Goal: Task Accomplishment & Management: Use online tool/utility

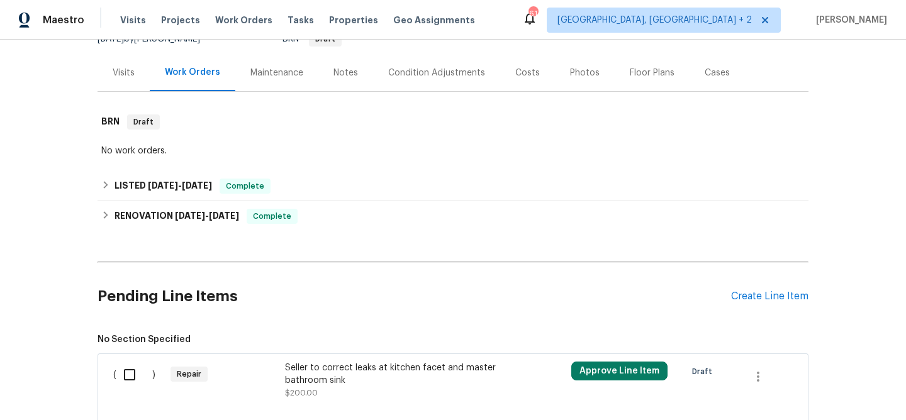
scroll to position [294, 0]
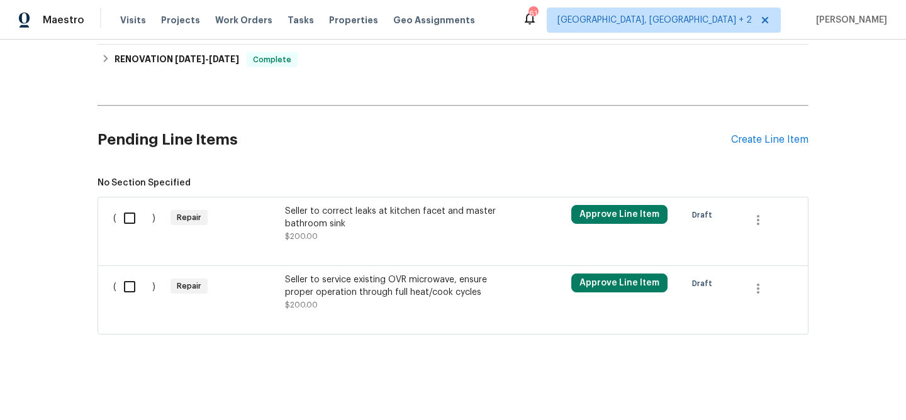
click at [331, 247] on div at bounding box center [453, 250] width 680 height 15
click at [343, 223] on div "Seller to correct leaks at kitchen facet and master bathroom sink" at bounding box center [395, 217] width 221 height 25
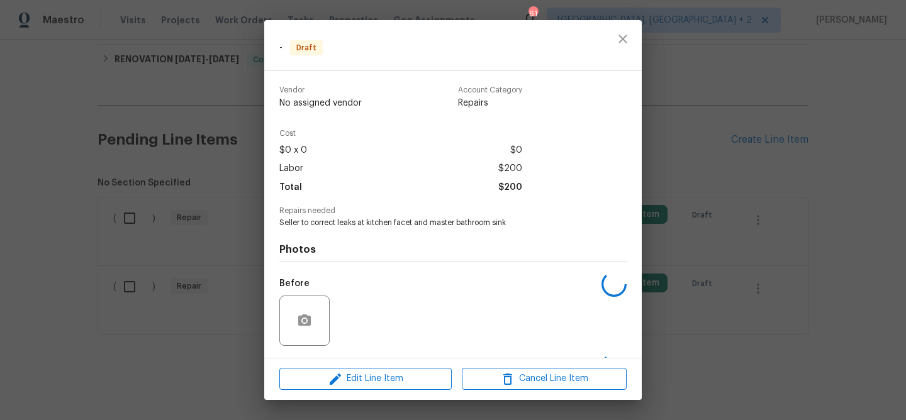
scroll to position [82, 0]
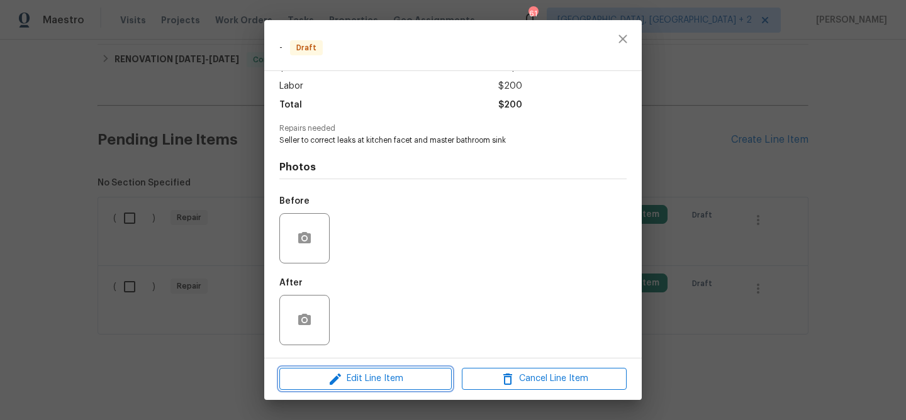
click at [360, 379] on span "Edit Line Item" at bounding box center [365, 379] width 165 height 16
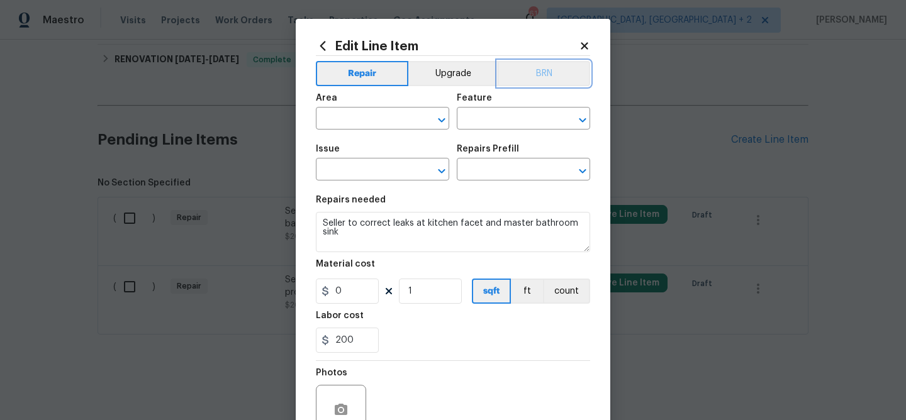
click at [552, 67] on button "BRN" at bounding box center [544, 73] width 92 height 25
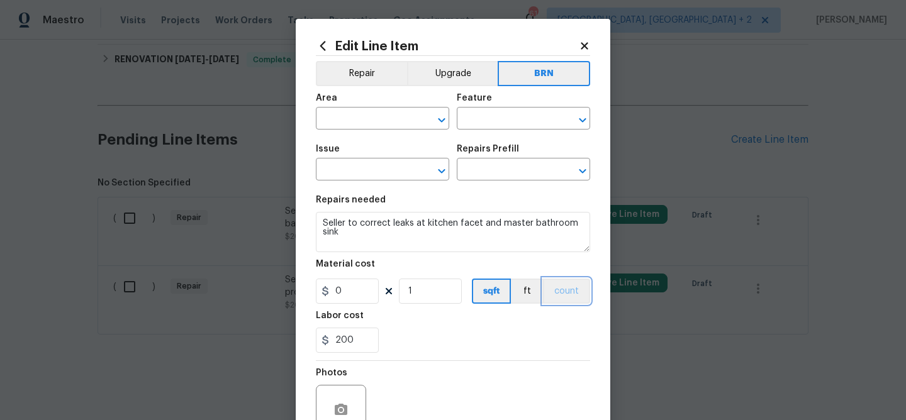
click at [568, 294] on button "count" at bounding box center [566, 291] width 47 height 25
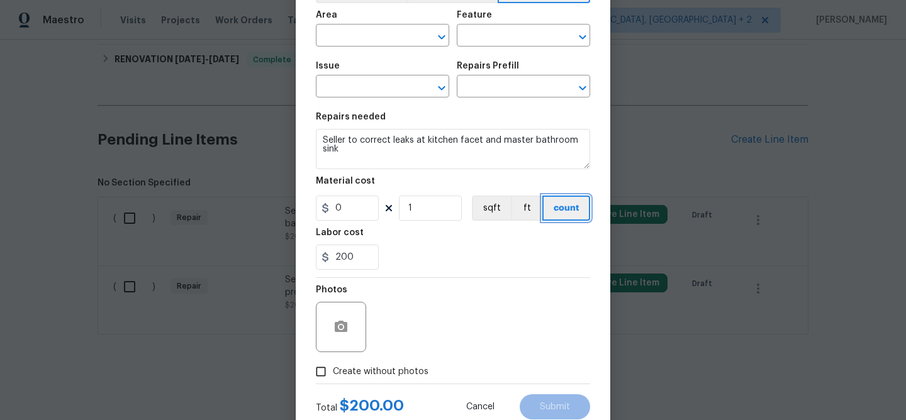
scroll to position [122, 0]
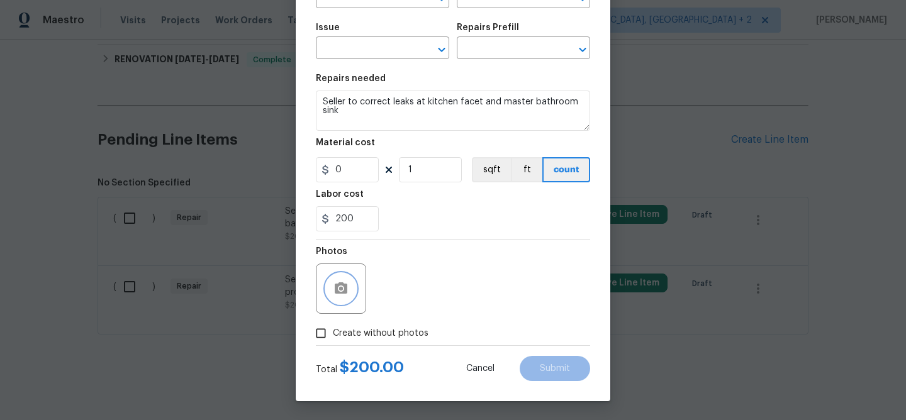
click at [333, 286] on icon "button" at bounding box center [340, 288] width 15 height 15
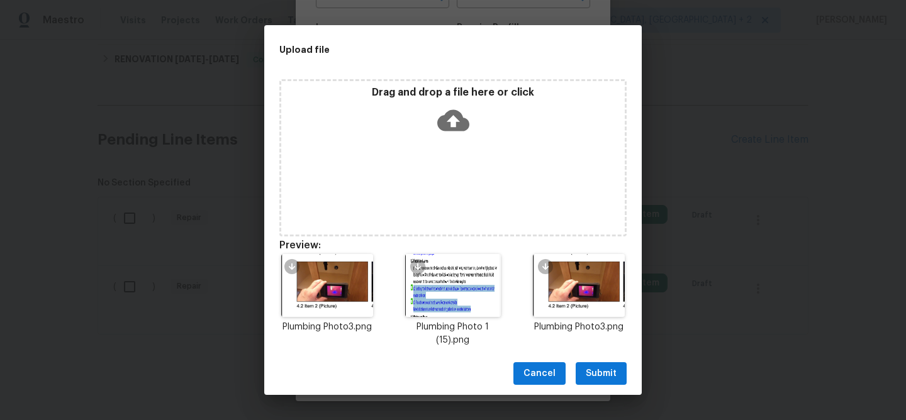
click at [598, 375] on span "Submit" at bounding box center [601, 374] width 31 height 16
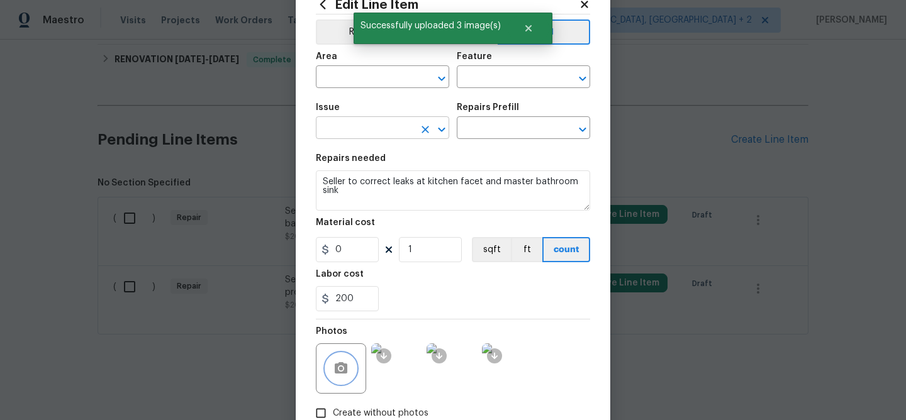
scroll to position [0, 0]
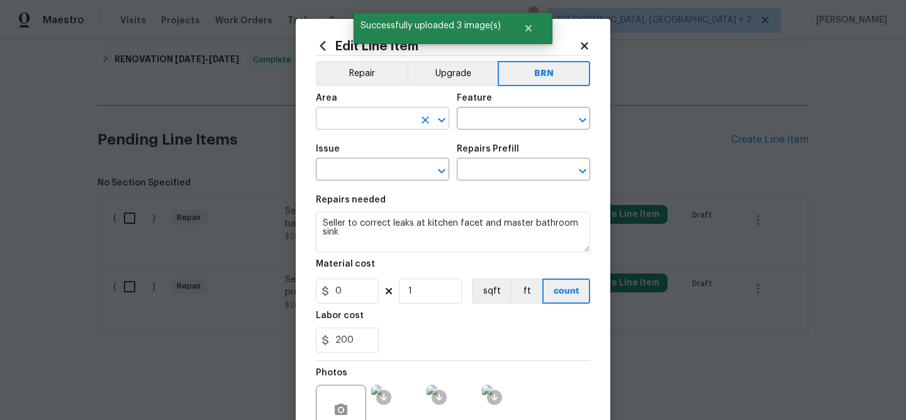
click at [396, 127] on input "text" at bounding box center [365, 120] width 98 height 20
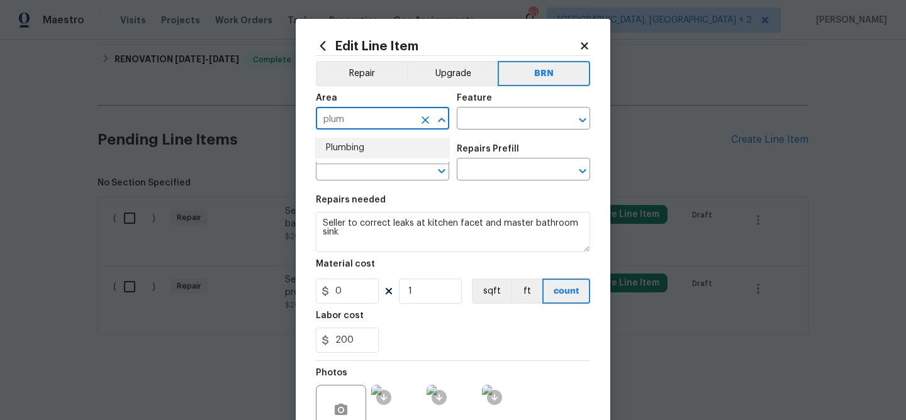
click at [406, 148] on li "Plumbing" at bounding box center [382, 148] width 133 height 21
type input "Plumbing"
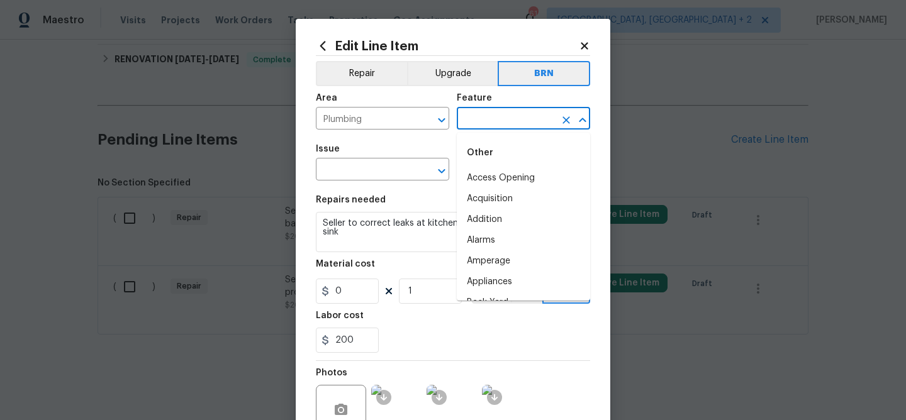
click at [474, 125] on input "text" at bounding box center [506, 120] width 98 height 20
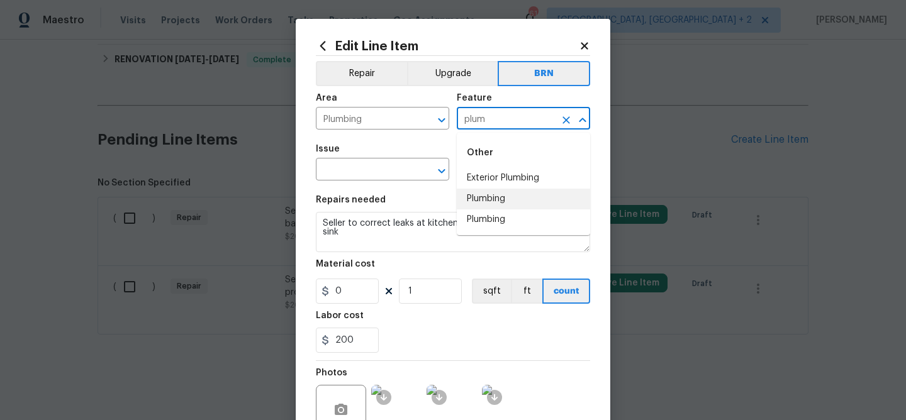
click at [484, 200] on li "Plumbing" at bounding box center [523, 199] width 133 height 21
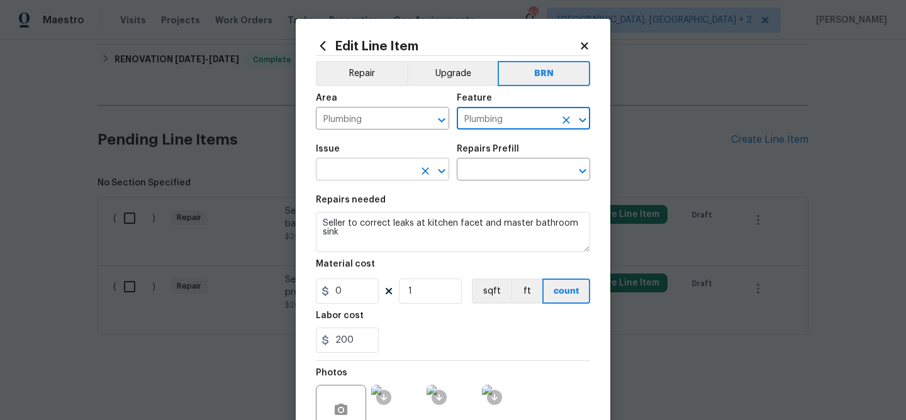
type input "Plumbing"
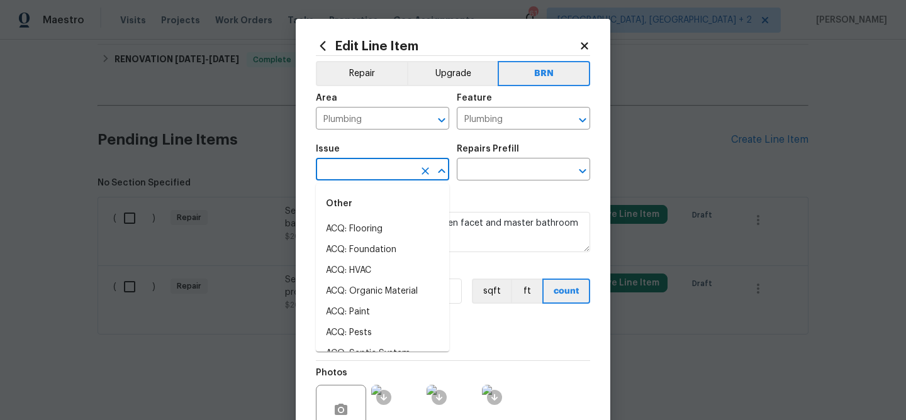
click at [407, 169] on input "text" at bounding box center [365, 171] width 98 height 20
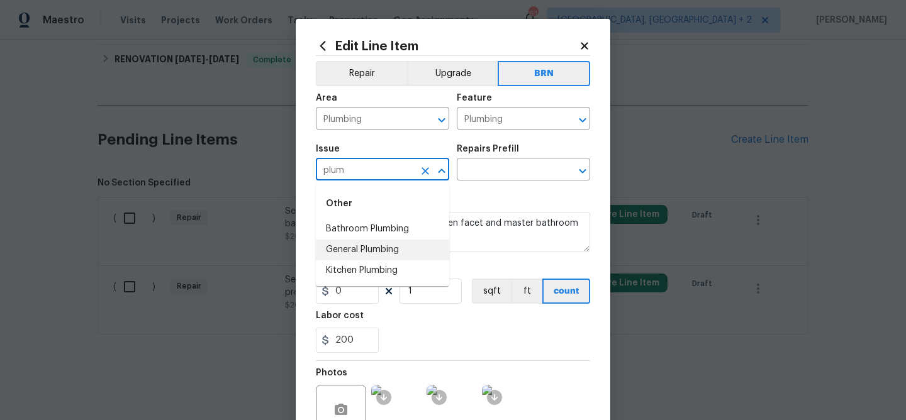
click at [388, 245] on li "General Plumbing" at bounding box center [382, 250] width 133 height 21
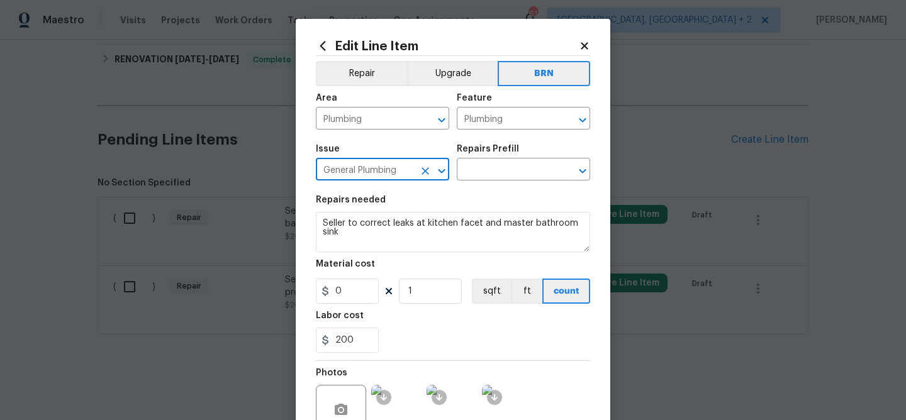
type input "General Plumbing"
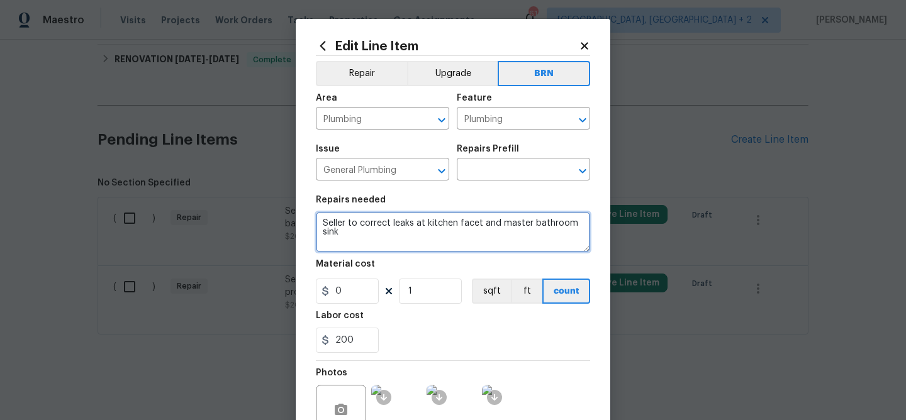
click at [388, 233] on textarea "Seller to correct leaks at kitchen facet and master bathroom sink" at bounding box center [453, 232] width 274 height 40
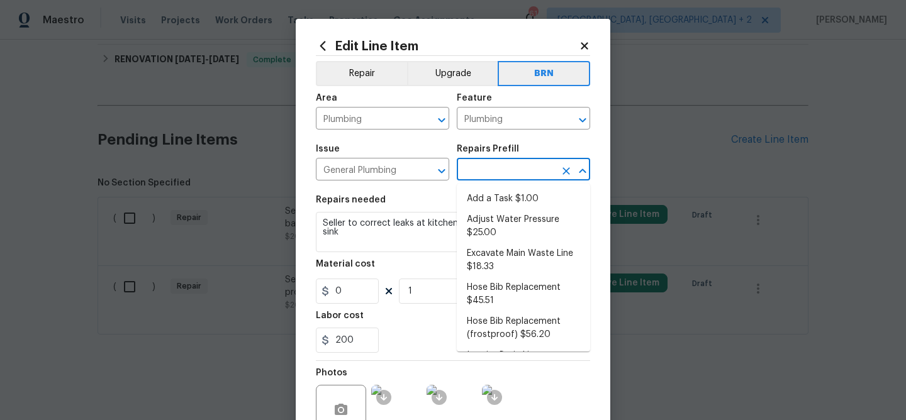
click at [484, 170] on input "text" at bounding box center [506, 171] width 98 height 20
click at [484, 198] on li "Add a Task $1.00" at bounding box center [523, 199] width 133 height 21
type input "Add a Task $1.00"
type textarea "HPM to detail"
type input "1"
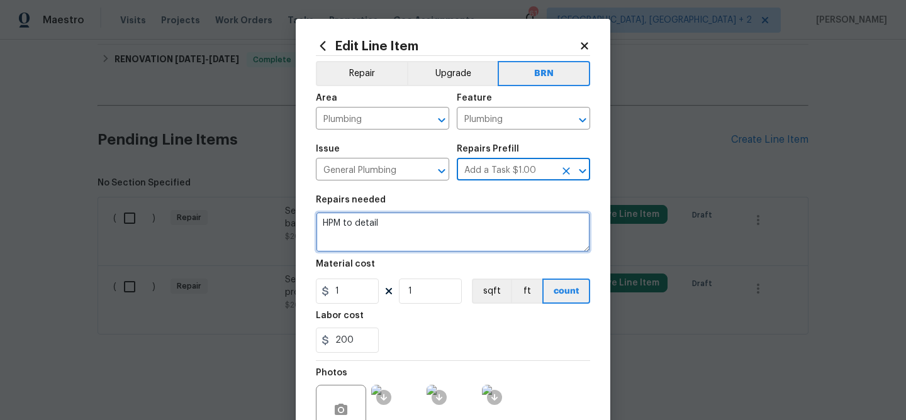
click at [414, 218] on textarea "HPM to detail" at bounding box center [453, 232] width 274 height 40
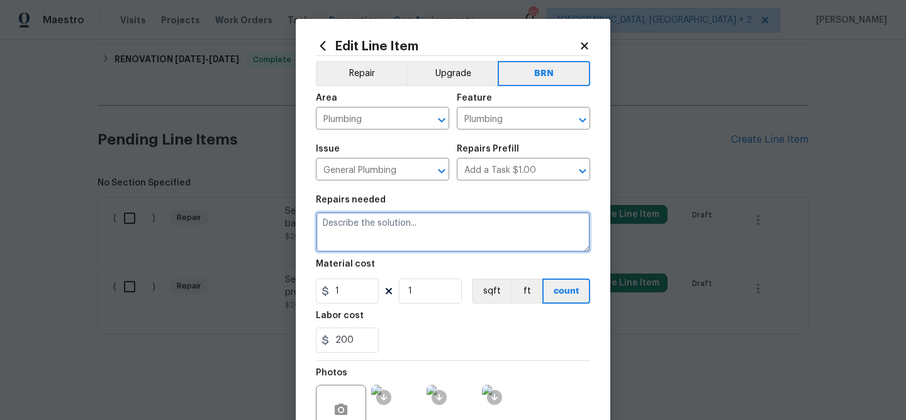
paste textarea "Seller to correct leaks at kitchen facet and master bathroom sink"
type textarea "Seller to correct leaks at kitchen facet and master bathroom sink"
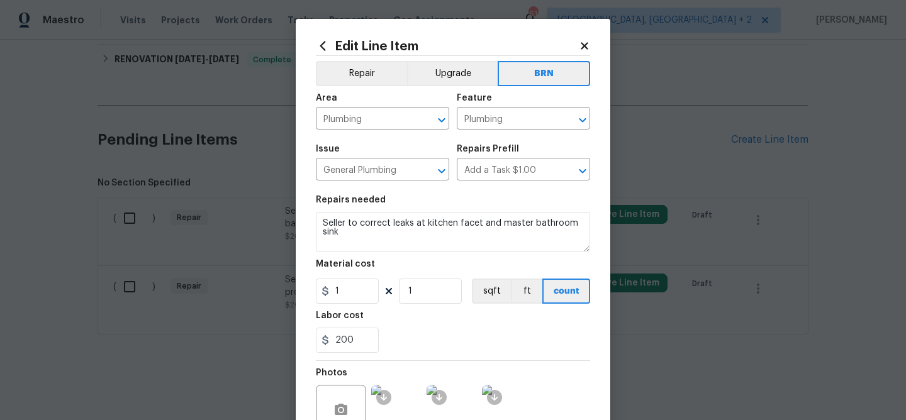
click at [352, 306] on section "Repairs needed Seller to correct leaks at kitchen facet and master bathroom sin…" at bounding box center [453, 274] width 274 height 172
click at [353, 301] on input "1" at bounding box center [347, 291] width 63 height 25
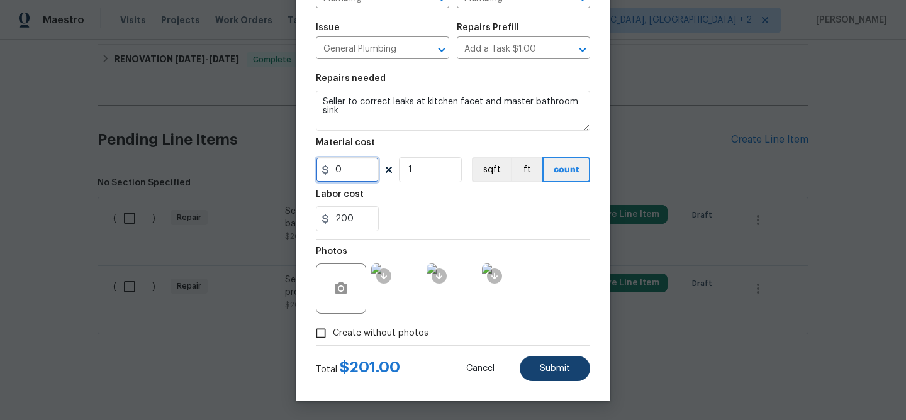
type input "0"
click at [567, 374] on button "Submit" at bounding box center [555, 368] width 70 height 25
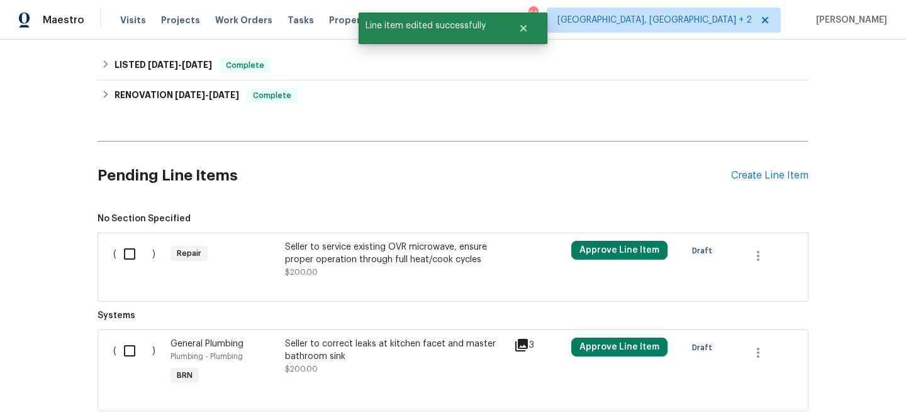
scroll to position [294, 0]
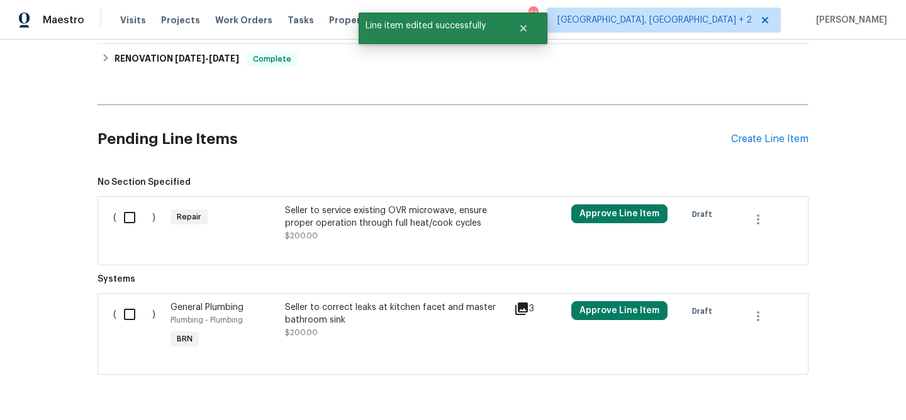
click at [399, 217] on div "Seller to service existing OVR microwave, ensure proper operation through full …" at bounding box center [395, 216] width 221 height 25
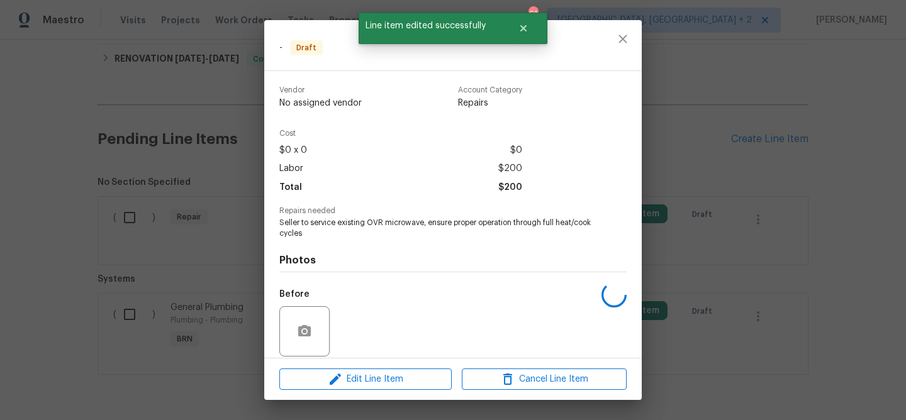
scroll to position [92, 0]
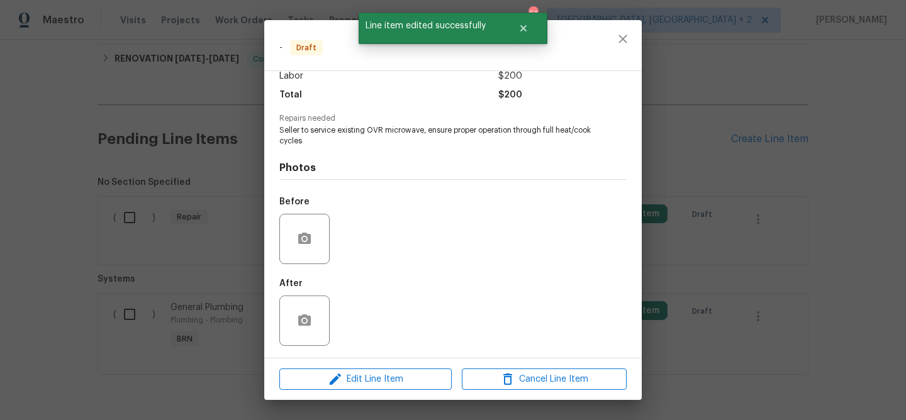
click at [352, 366] on div "Edit Line Item Cancel Line Item" at bounding box center [453, 380] width 378 height 42
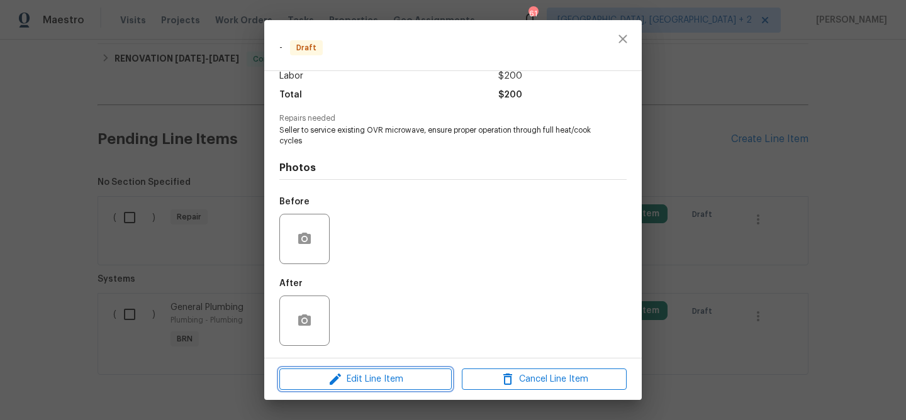
click at [343, 373] on icon "button" at bounding box center [335, 379] width 15 height 15
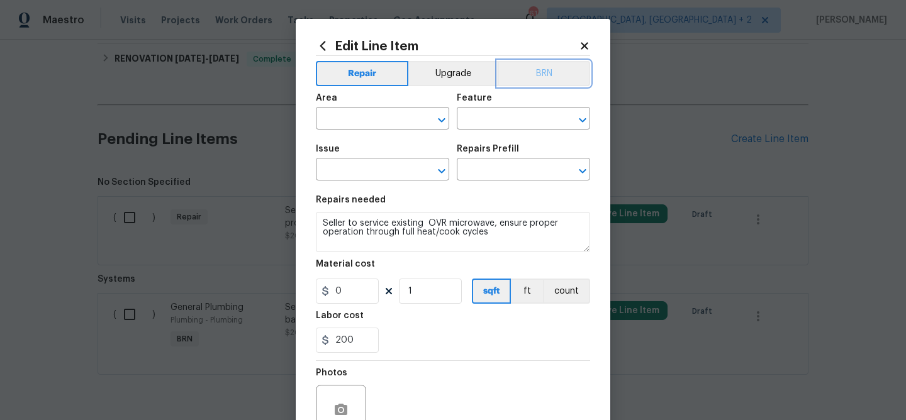
click at [543, 72] on button "BRN" at bounding box center [544, 73] width 92 height 25
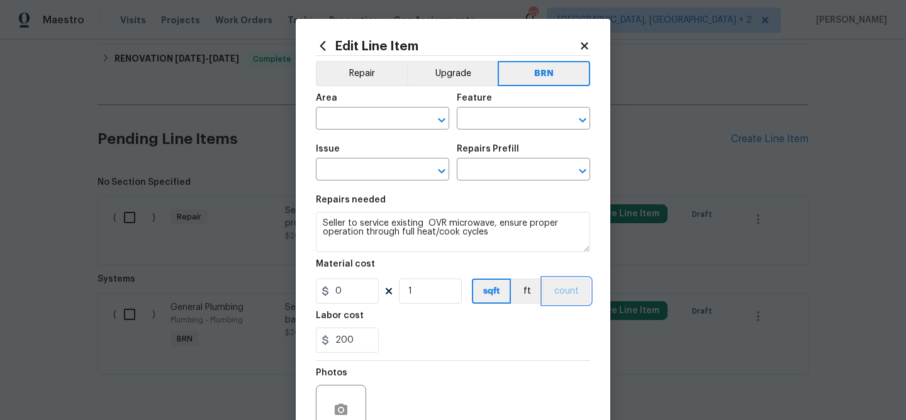
click at [564, 287] on button "count" at bounding box center [566, 291] width 47 height 25
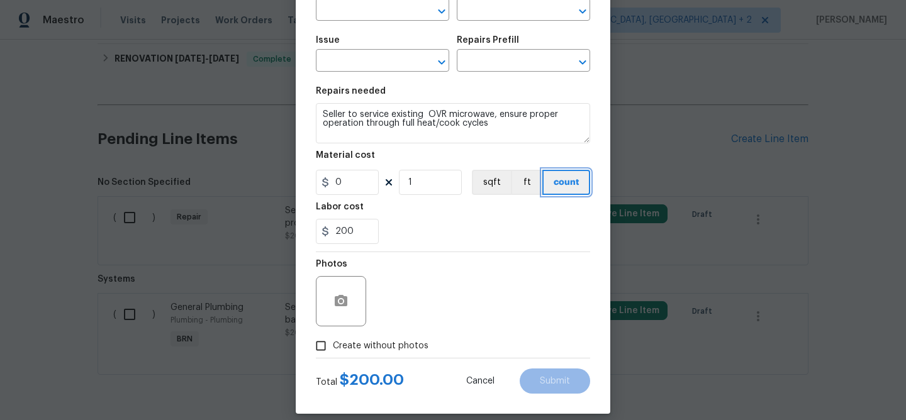
scroll to position [122, 0]
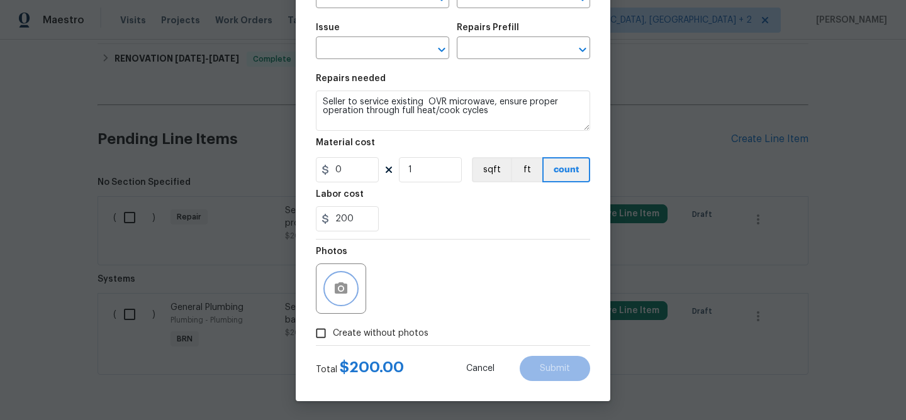
click at [344, 280] on button "button" at bounding box center [341, 289] width 30 height 30
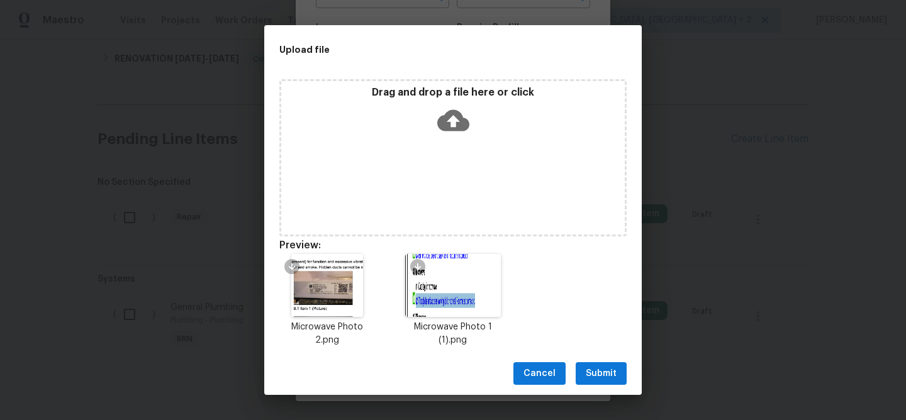
click at [600, 366] on span "Submit" at bounding box center [601, 374] width 31 height 16
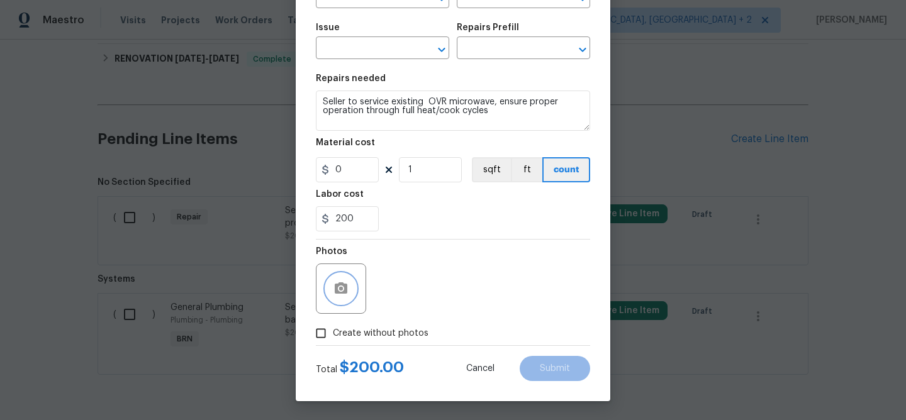
scroll to position [47, 0]
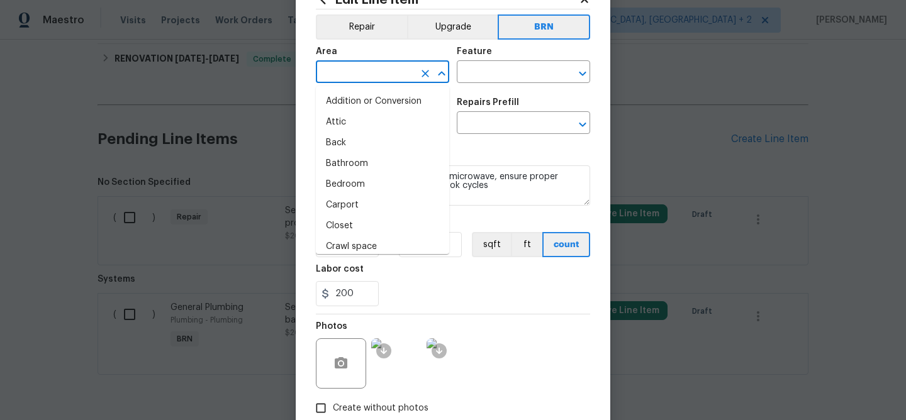
click at [357, 70] on input "text" at bounding box center [365, 74] width 98 height 20
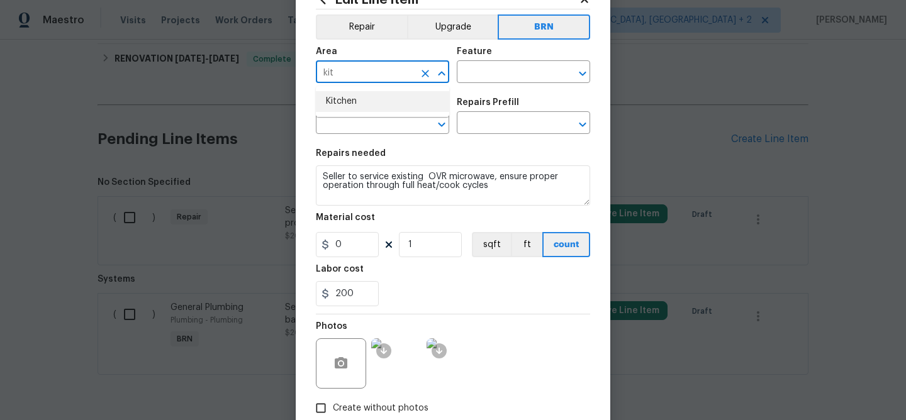
click at [367, 99] on li "Kitchen" at bounding box center [382, 101] width 133 height 21
type input "Kitchen"
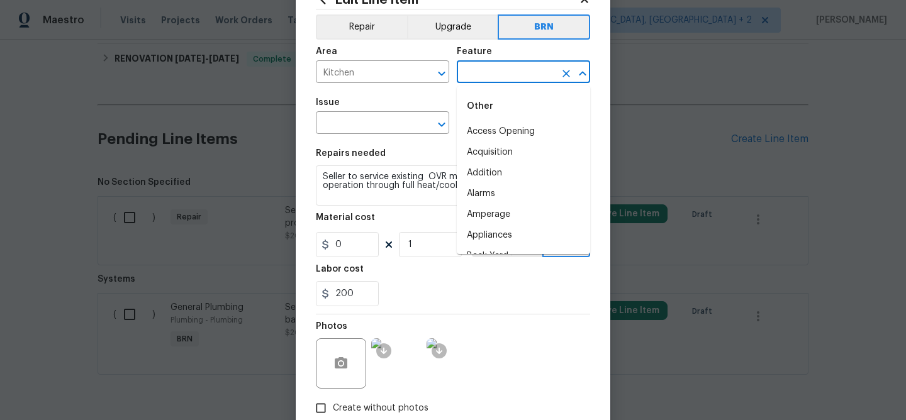
click at [486, 76] on input "text" at bounding box center [506, 74] width 98 height 20
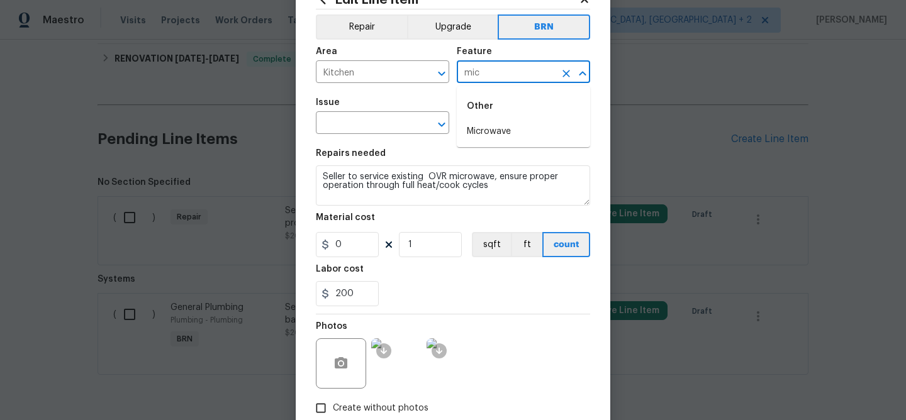
click at [489, 125] on li "Microwave" at bounding box center [523, 131] width 133 height 21
type input "Microwave"
click at [398, 128] on input "text" at bounding box center [365, 125] width 98 height 20
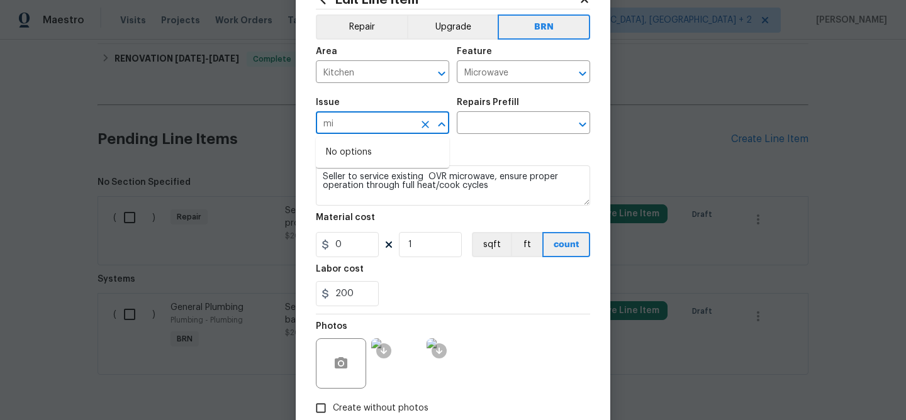
type input "m"
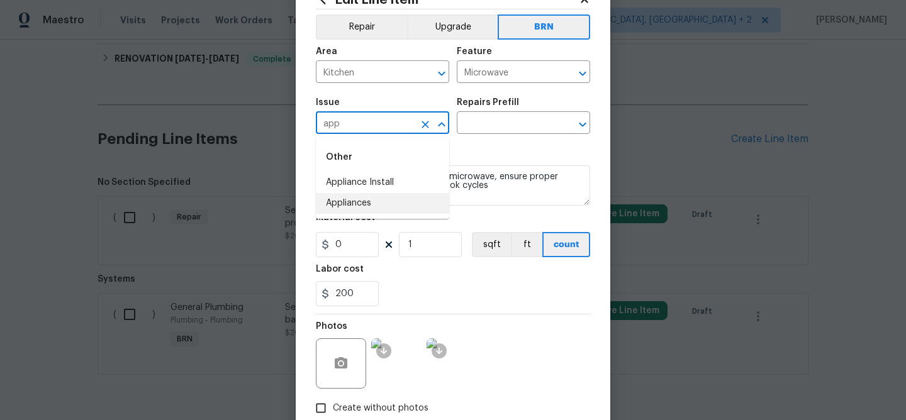
click at [386, 205] on li "Appliances" at bounding box center [382, 203] width 133 height 21
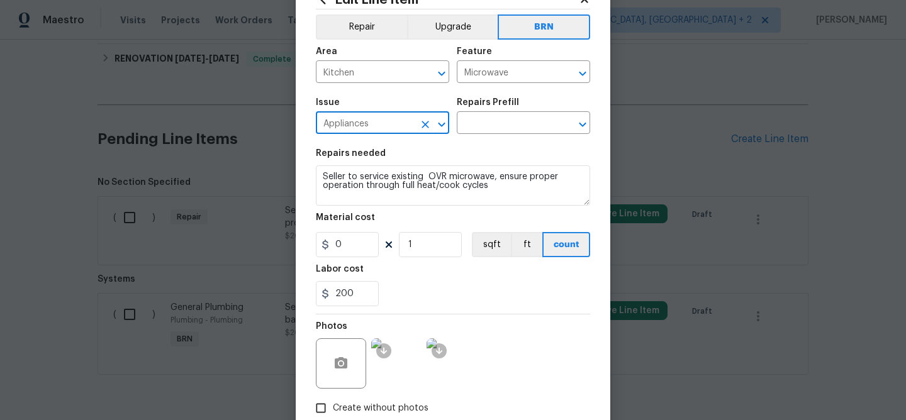
type input "Appliances"
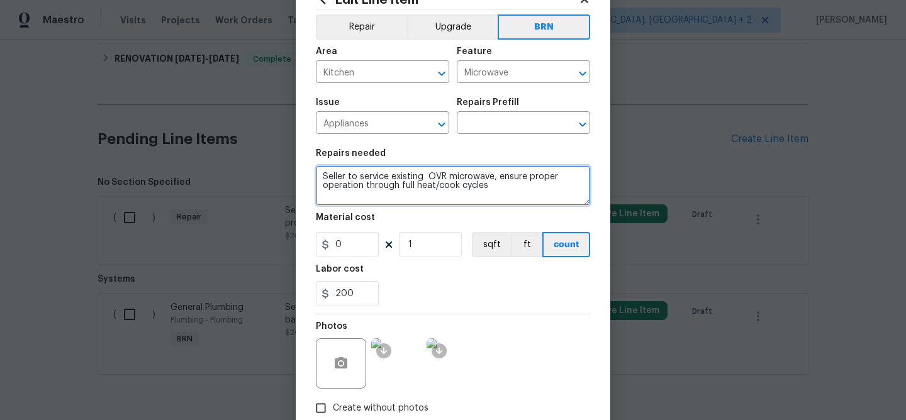
click at [379, 184] on textarea "Seller to service existing OVR microwave, ensure proper operation through full …" at bounding box center [453, 185] width 274 height 40
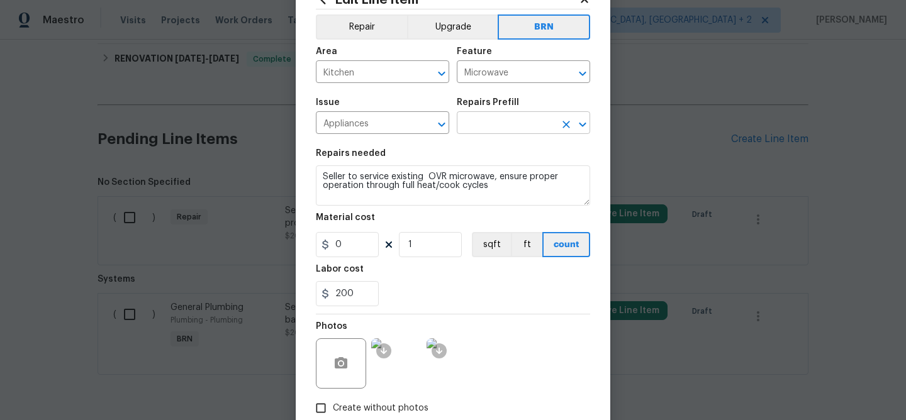
click at [466, 125] on input "text" at bounding box center [506, 125] width 98 height 20
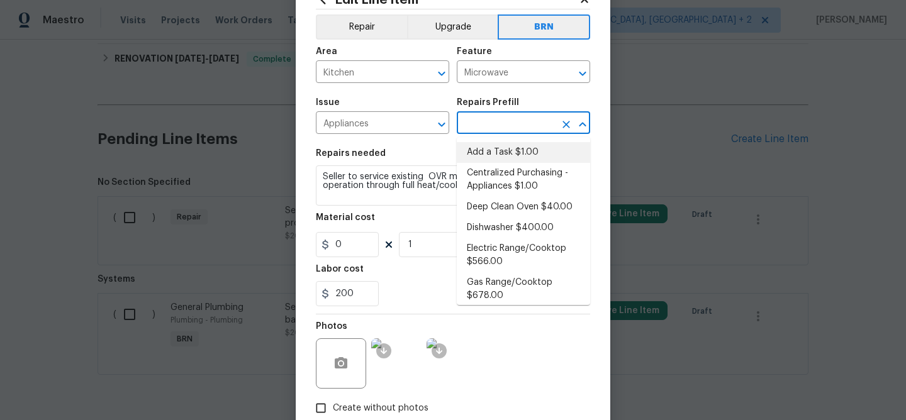
click at [471, 143] on li "Add a Task $1.00" at bounding box center [523, 152] width 133 height 21
type input "Appliances"
type input "Add a Task $1.00"
type textarea "HPM to detail"
type input "1"
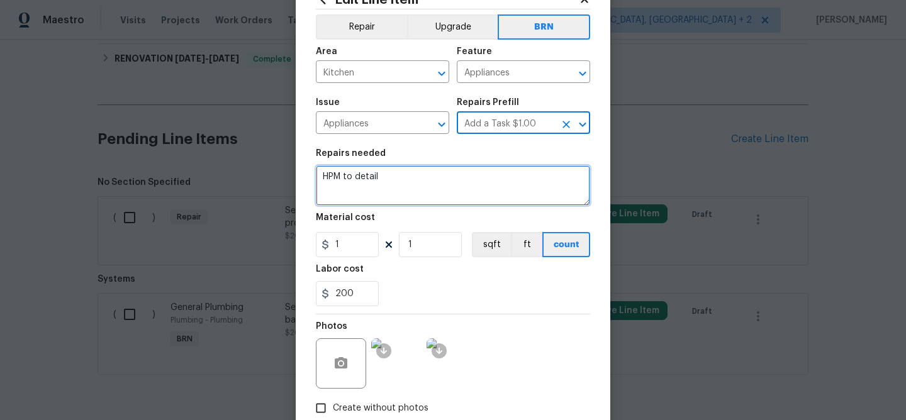
click at [406, 171] on textarea "HPM to detail" at bounding box center [453, 185] width 274 height 40
paste textarea "Seller to service existing OVR microwave, ensure proper operation through full …"
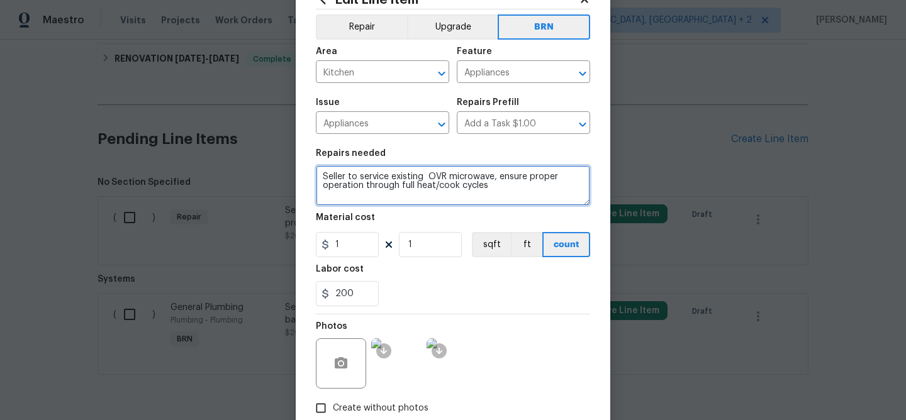
type textarea "Seller to service existing OVR microwave, ensure proper operation through full …"
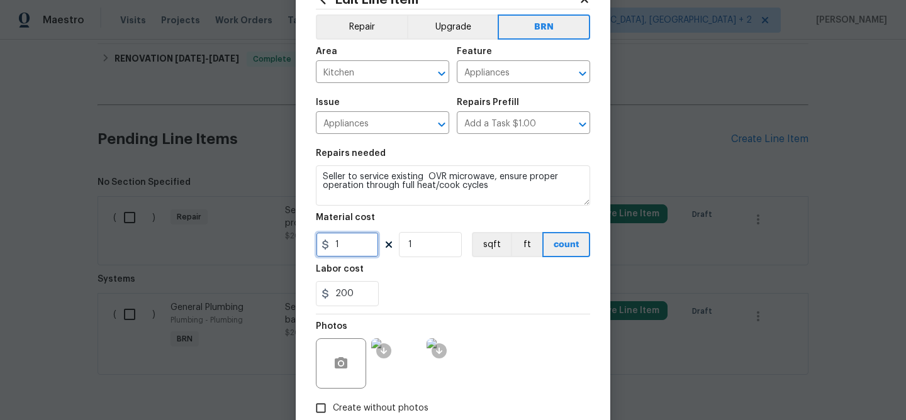
click at [357, 244] on input "1" at bounding box center [347, 244] width 63 height 25
type input "0"
click at [474, 76] on input "Appliances" at bounding box center [506, 74] width 98 height 20
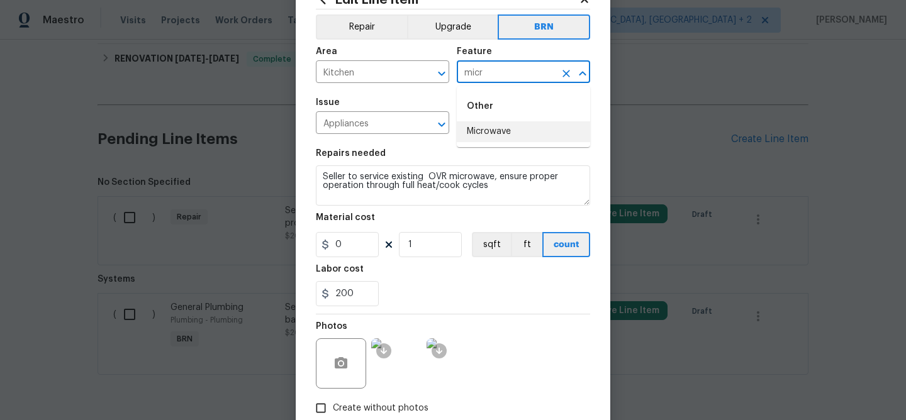
click at [486, 128] on li "Microwave" at bounding box center [523, 131] width 133 height 21
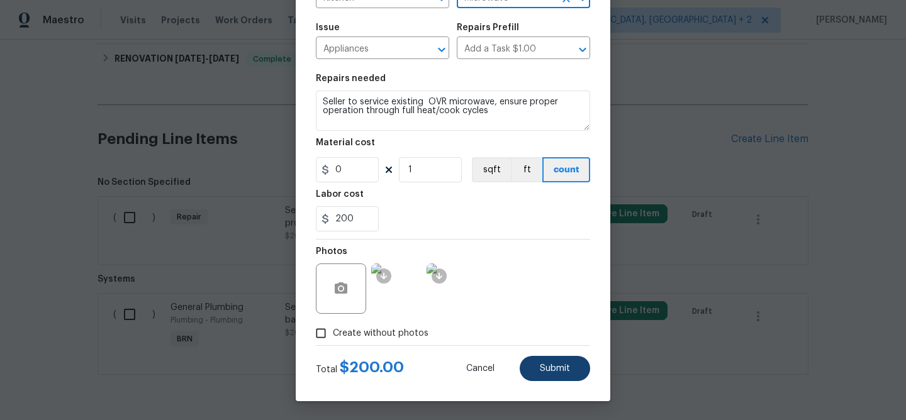
type input "Microwave"
click at [545, 371] on span "Submit" at bounding box center [555, 368] width 30 height 9
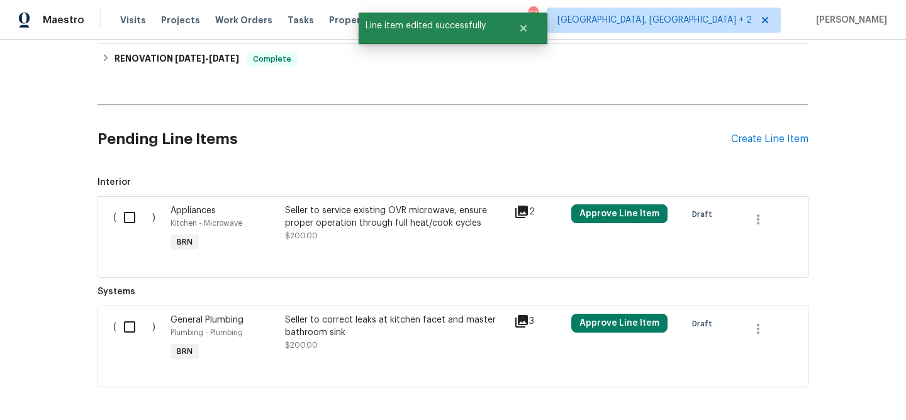
click at [127, 218] on input "checkbox" at bounding box center [134, 217] width 36 height 26
checkbox input "true"
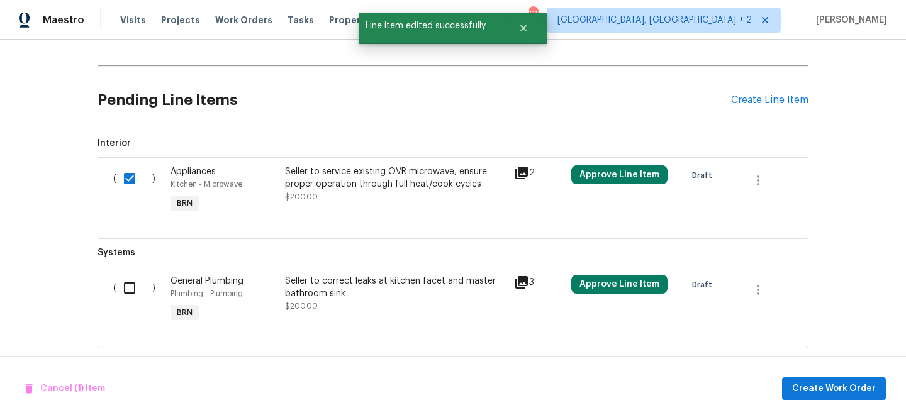
scroll to position [347, 0]
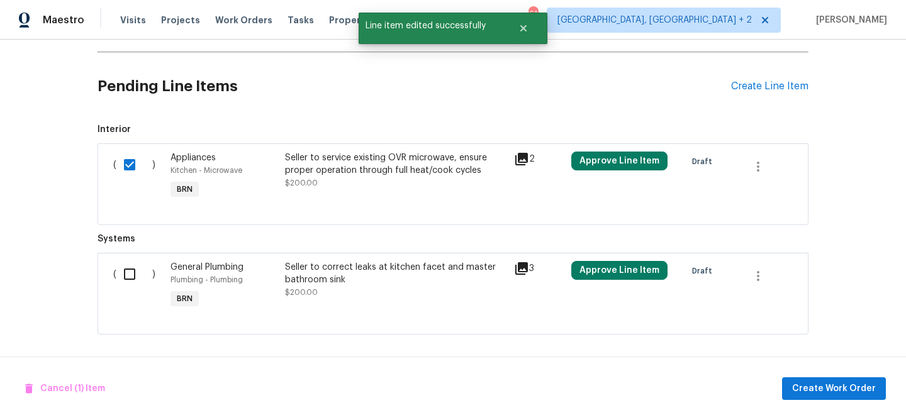
click at [128, 272] on input "checkbox" at bounding box center [134, 274] width 36 height 26
checkbox input "true"
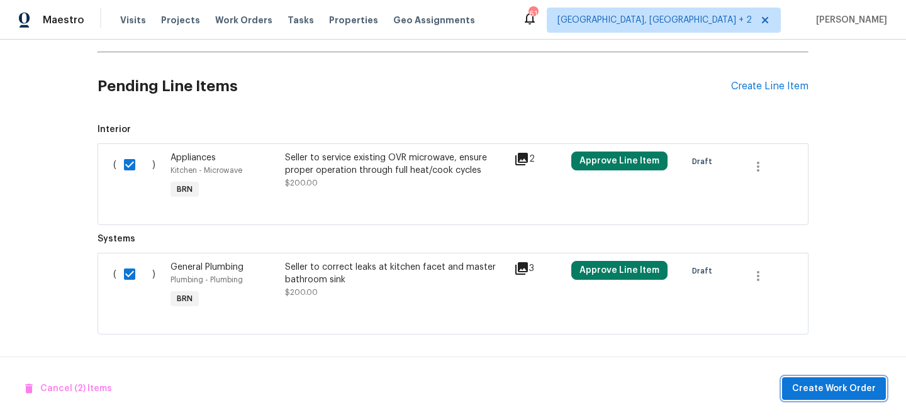
click at [815, 386] on span "Create Work Order" at bounding box center [834, 389] width 84 height 16
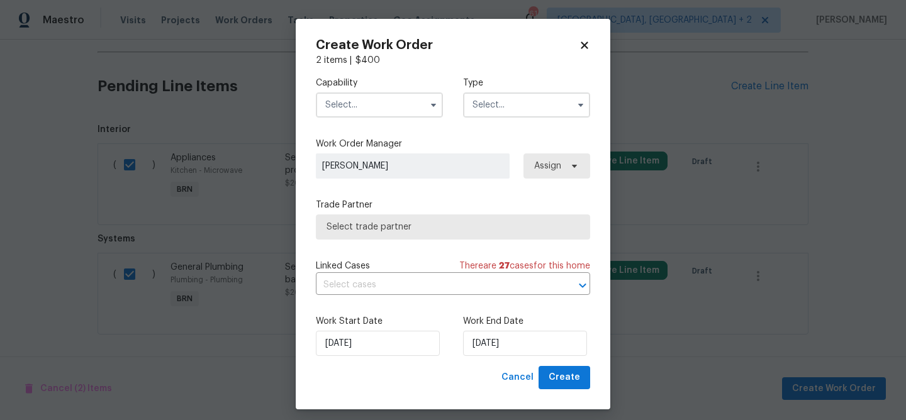
click at [381, 116] on input "text" at bounding box center [379, 104] width 127 height 25
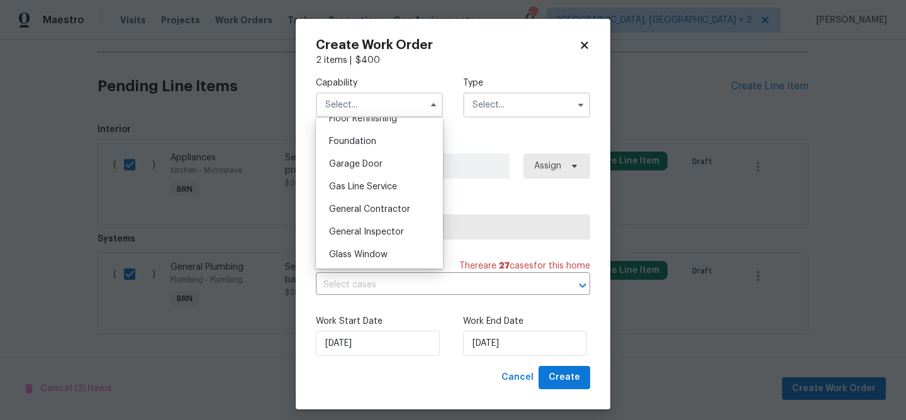
scroll to position [525, 0]
click at [372, 210] on span "General Contractor" at bounding box center [369, 208] width 81 height 9
type input "General Contractor"
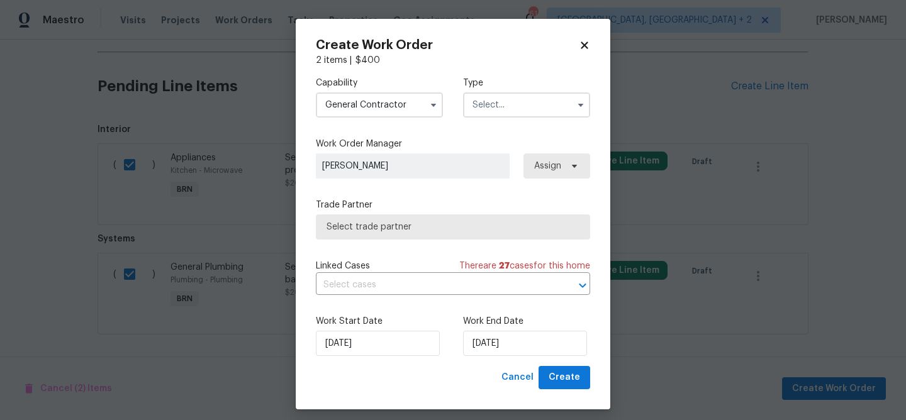
click at [496, 108] on input "text" at bounding box center [526, 104] width 127 height 25
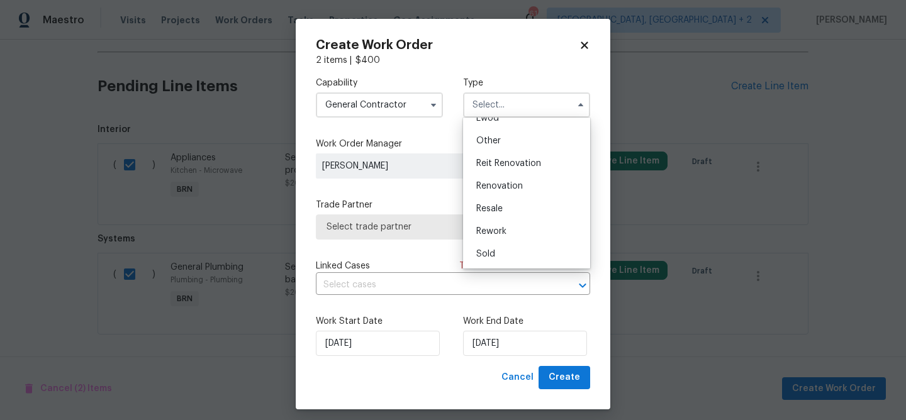
scroll to position [8, 0]
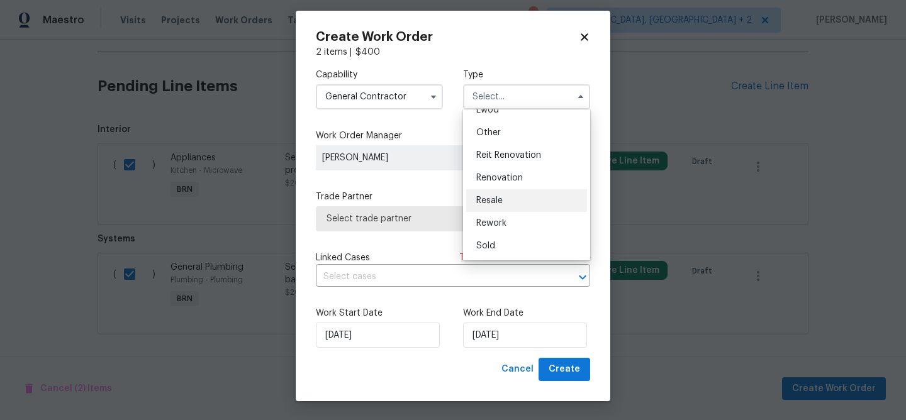
click at [509, 201] on div "Resale" at bounding box center [526, 200] width 121 height 23
type input "Resale"
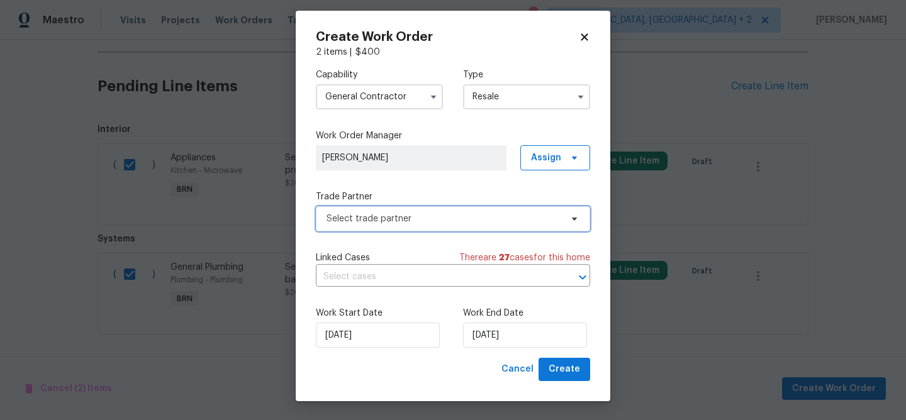
click at [382, 225] on span "Select trade partner" at bounding box center [453, 218] width 274 height 25
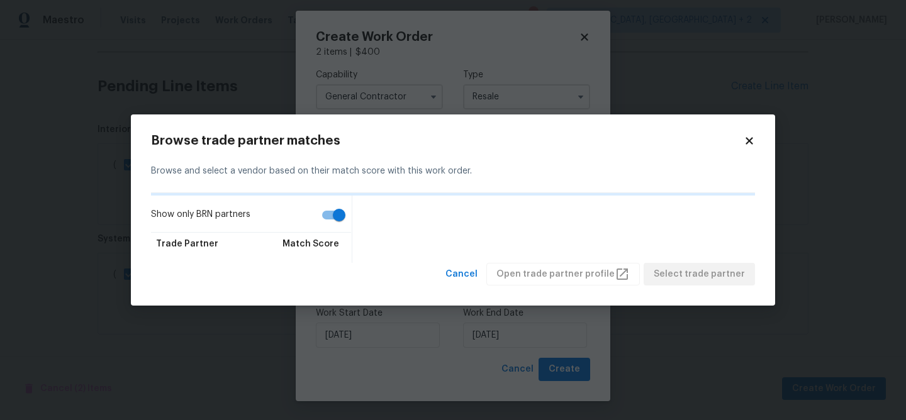
click at [333, 213] on input "Show only BRN partners" at bounding box center [339, 215] width 72 height 24
checkbox input "false"
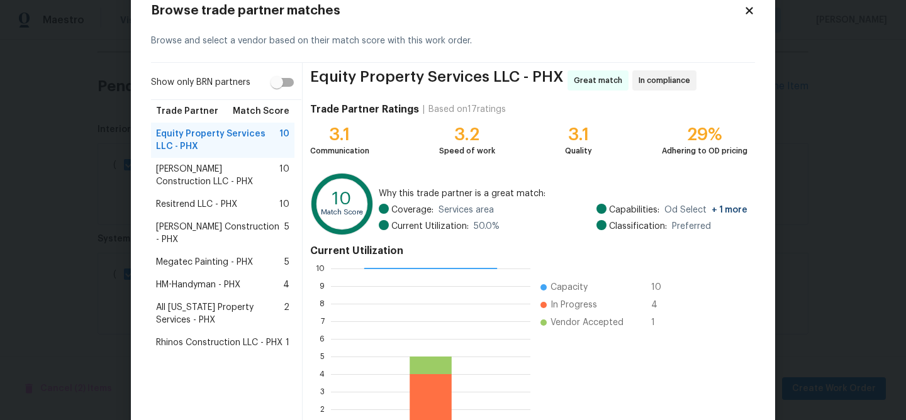
scroll to position [135, 0]
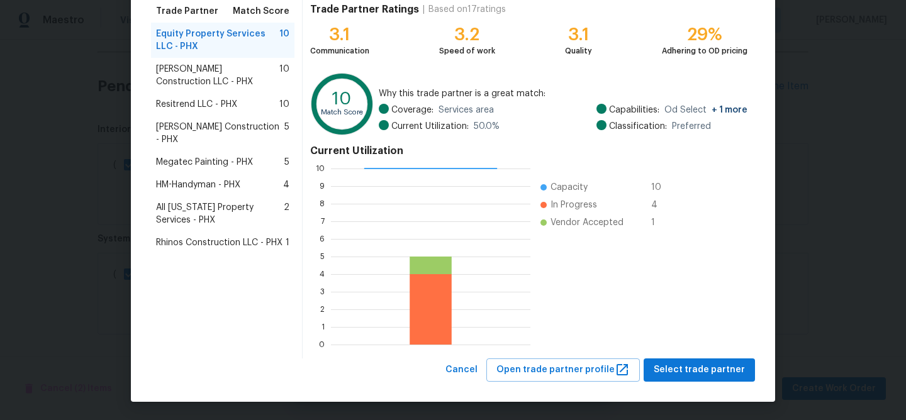
click at [123, 165] on body "Maestro Visits Projects Work Orders Tasks Properties Geo Assignments 61 [GEOGRA…" at bounding box center [453, 210] width 906 height 420
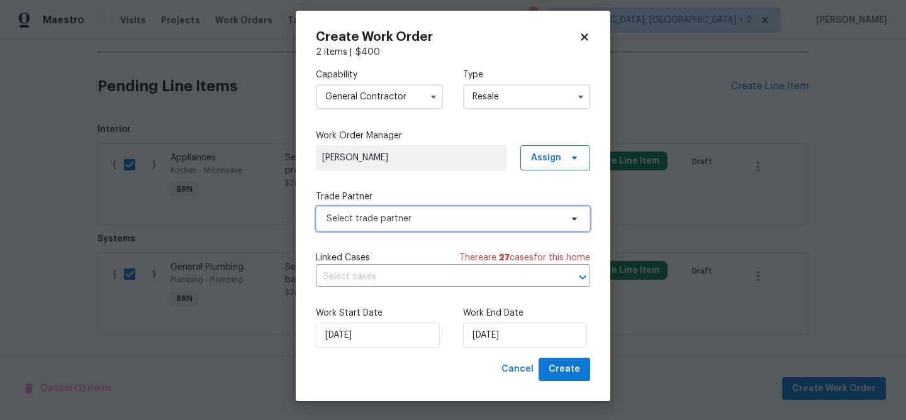
scroll to position [0, 0]
click at [367, 99] on input "General Contractor" at bounding box center [379, 96] width 127 height 25
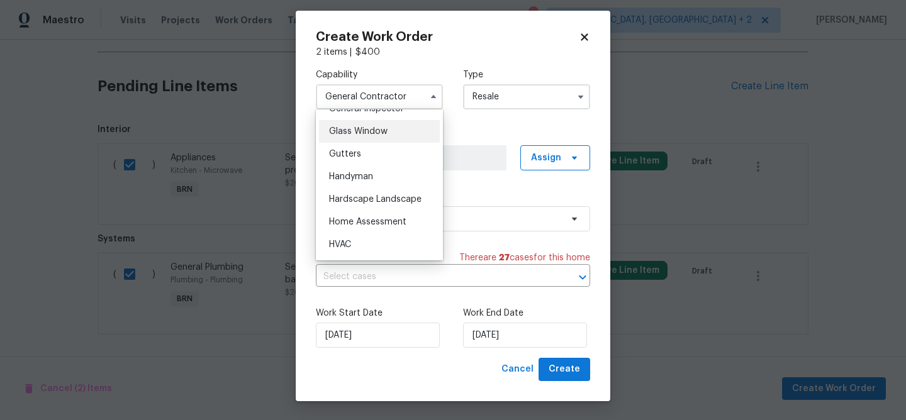
scroll to position [652, 0]
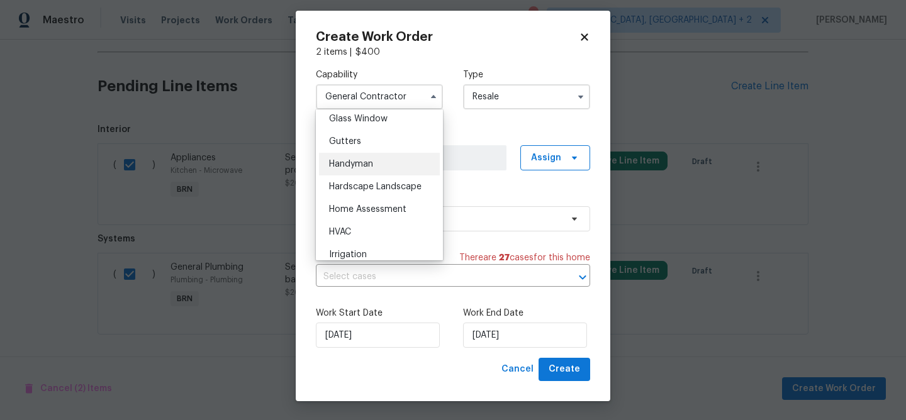
click at [354, 157] on div "Handyman" at bounding box center [379, 164] width 121 height 23
type input "Handyman"
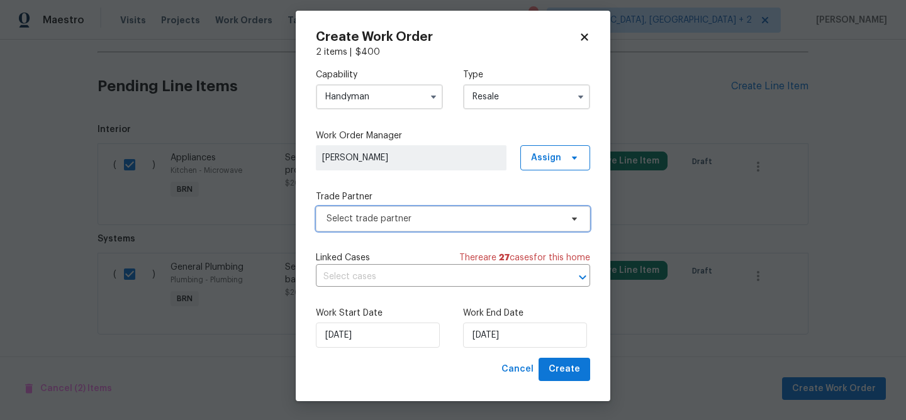
click at [350, 214] on span "Select trade partner" at bounding box center [444, 219] width 235 height 13
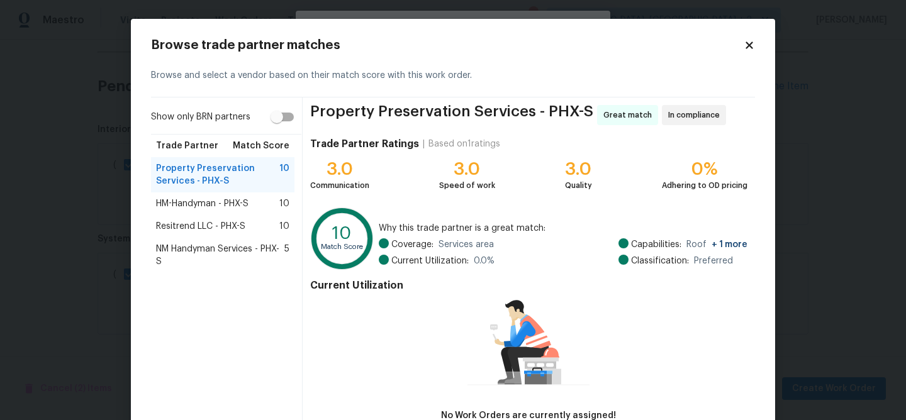
click at [207, 252] on span "NM Handyman Services - PHX-S" at bounding box center [220, 255] width 128 height 25
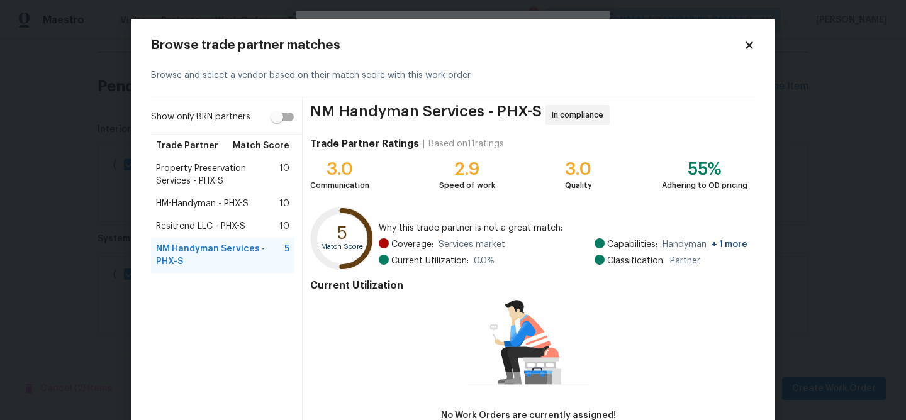
scroll to position [83, 0]
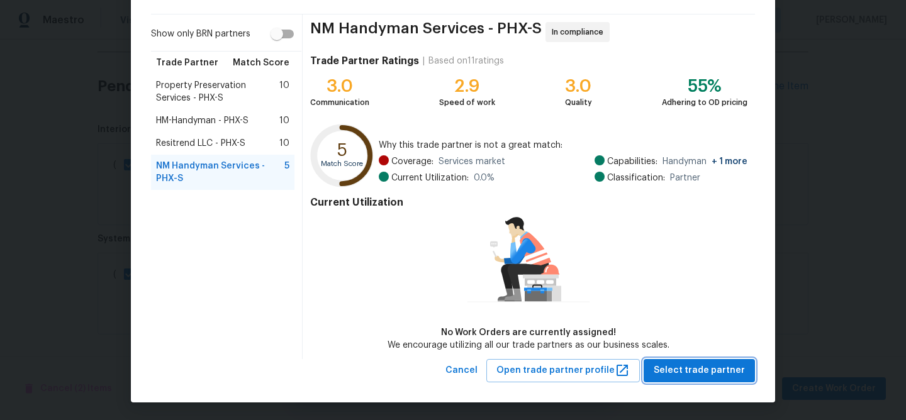
click at [681, 374] on span "Select trade partner" at bounding box center [699, 371] width 91 height 16
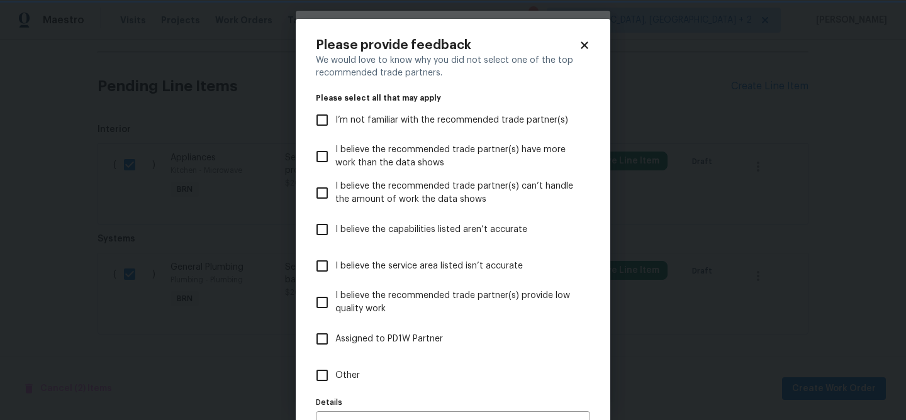
scroll to position [0, 0]
click at [342, 375] on span "Other" at bounding box center [347, 375] width 25 height 13
click at [335, 375] on input "Other" at bounding box center [322, 375] width 26 height 26
checkbox input "true"
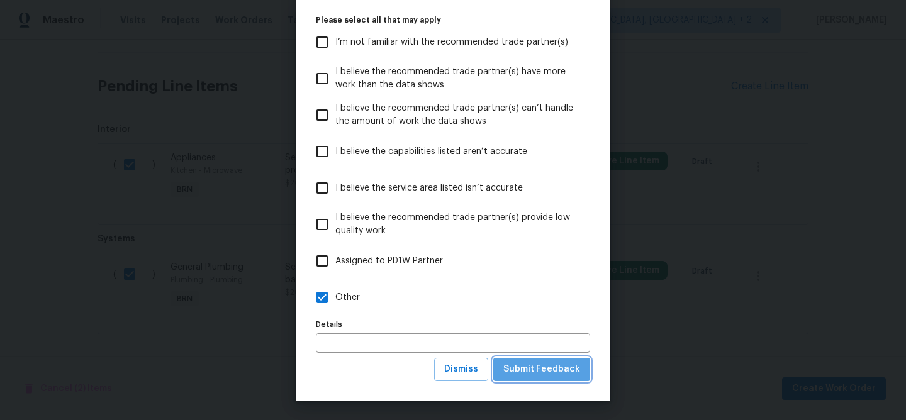
click at [545, 369] on span "Submit Feedback" at bounding box center [541, 370] width 77 height 16
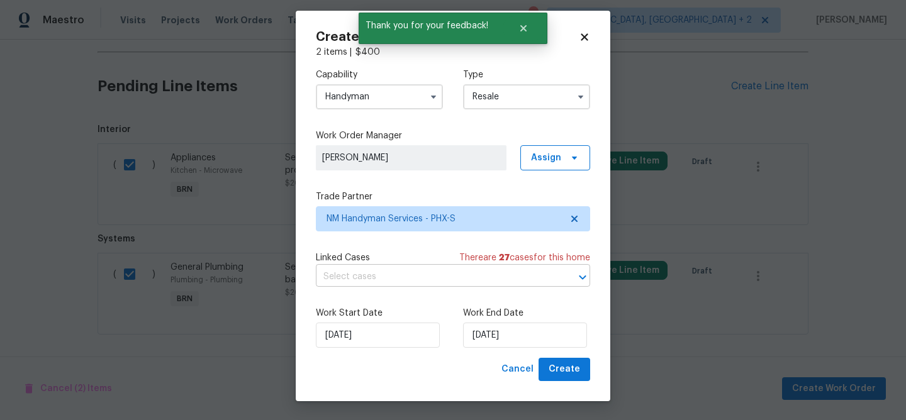
scroll to position [0, 0]
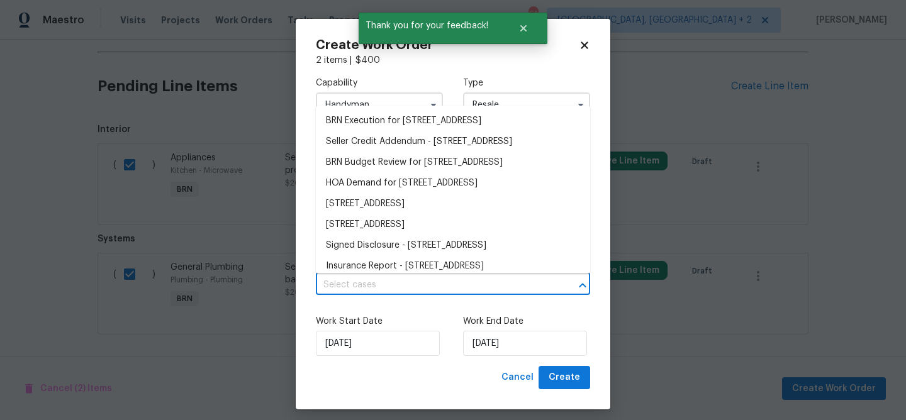
click at [377, 292] on input "text" at bounding box center [435, 286] width 239 height 20
click at [369, 120] on li "BRN Execution for [STREET_ADDRESS]" at bounding box center [453, 121] width 274 height 21
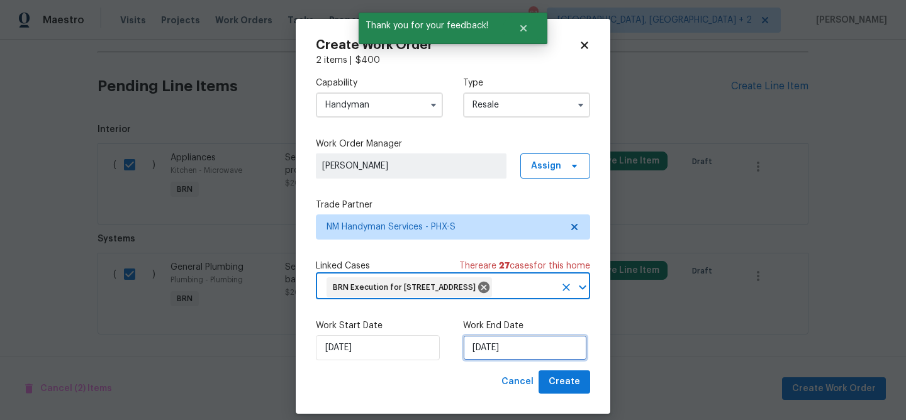
click at [478, 361] on input "[DATE]" at bounding box center [525, 347] width 124 height 25
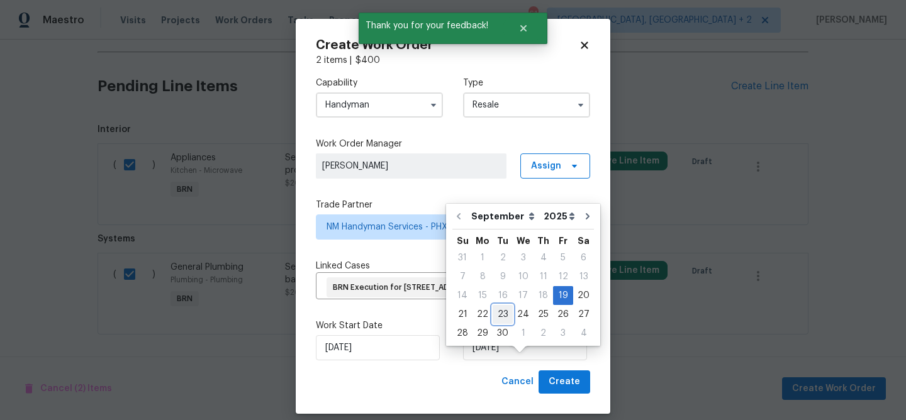
click at [502, 311] on div "23" at bounding box center [503, 315] width 20 height 18
type input "[DATE]"
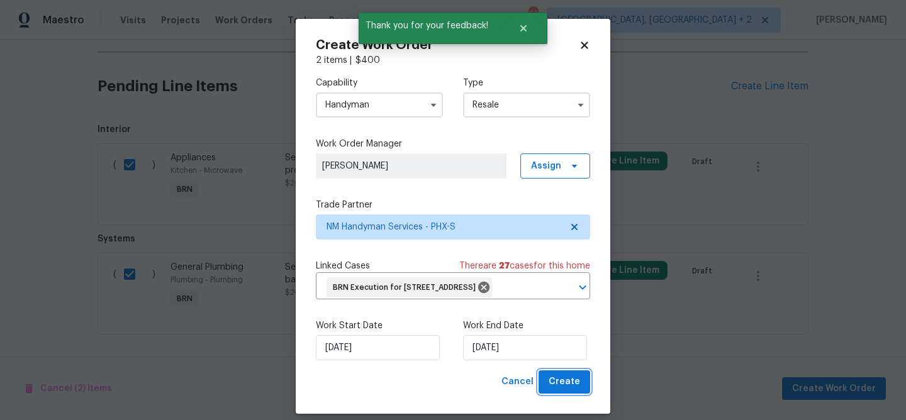
click at [553, 390] on span "Create" at bounding box center [564, 382] width 31 height 16
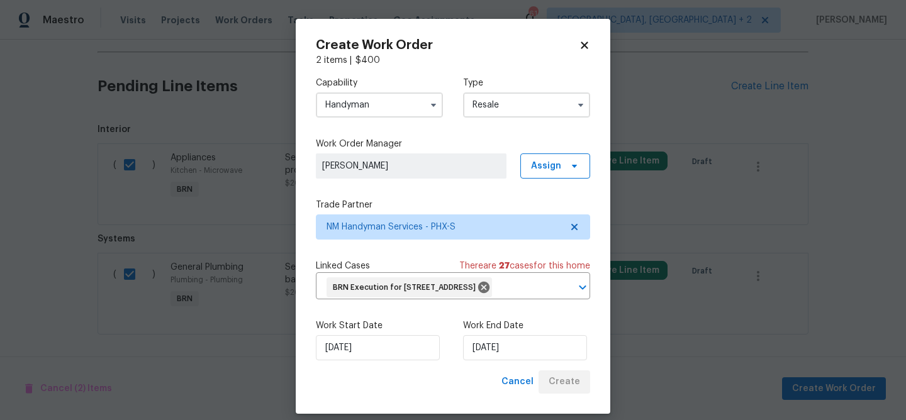
checkbox input "false"
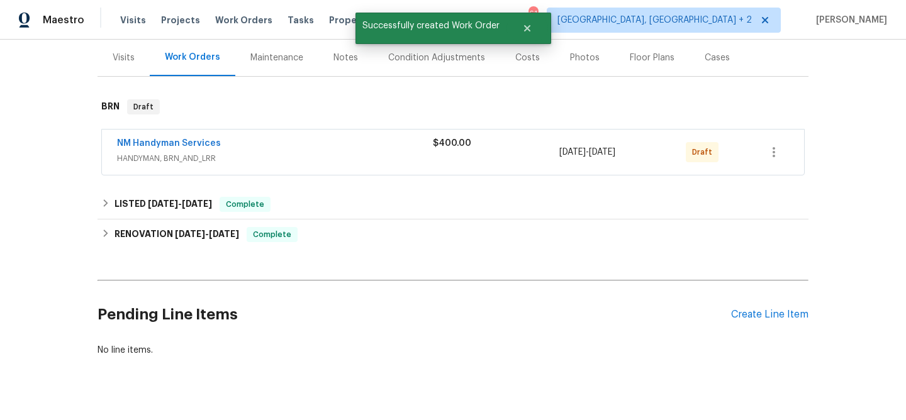
scroll to position [144, 0]
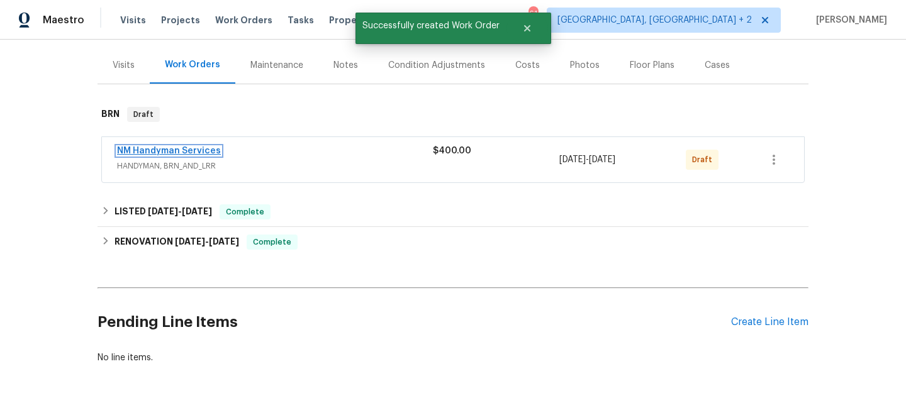
click at [179, 150] on link "NM Handyman Services" at bounding box center [169, 151] width 104 height 9
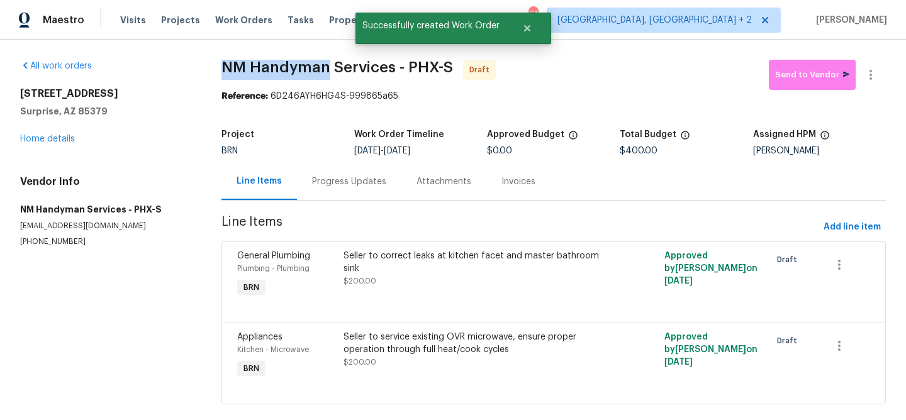
drag, startPoint x: 210, startPoint y: 62, endPoint x: 324, endPoint y: 70, distance: 114.8
click at [324, 70] on div "All work orders [STREET_ADDRESS] Home details Vendor Info NM Handyman Services …" at bounding box center [453, 240] width 906 height 400
copy span "NM Handyman"
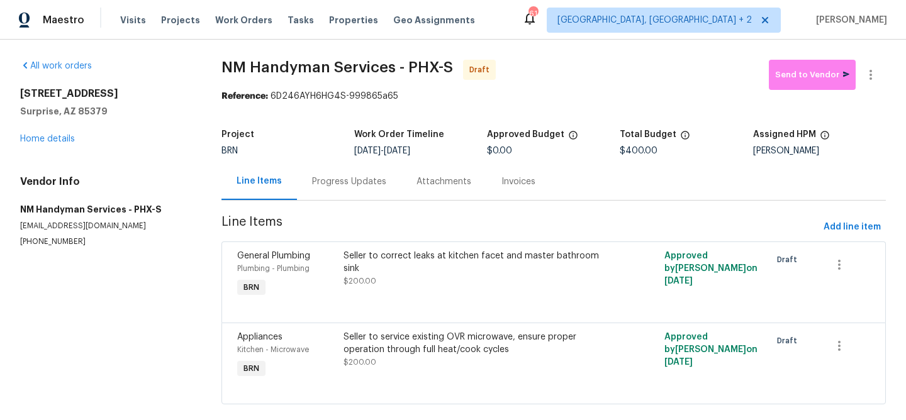
click at [224, 79] on span "NM Handyman Services - PHX-S Draft" at bounding box center [494, 75] width 547 height 30
click at [340, 190] on div "Progress Updates" at bounding box center [349, 181] width 104 height 37
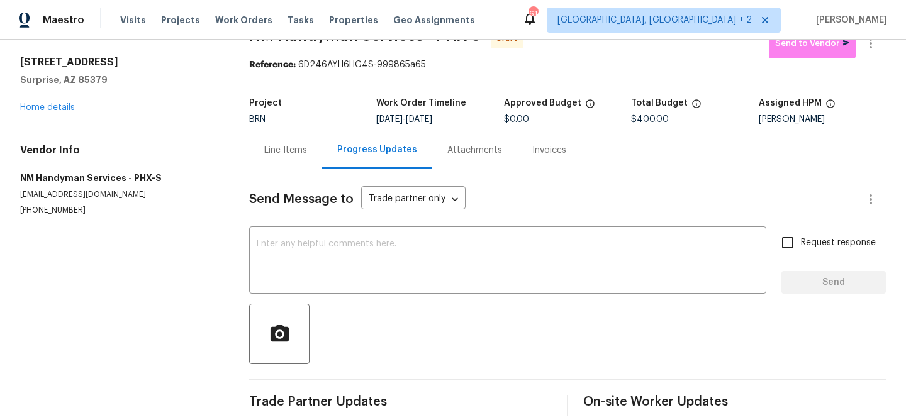
scroll to position [47, 0]
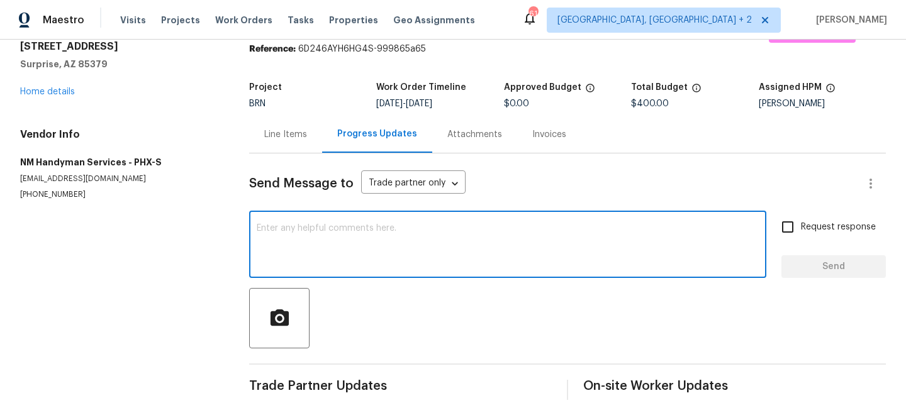
click at [324, 242] on textarea at bounding box center [508, 246] width 502 height 44
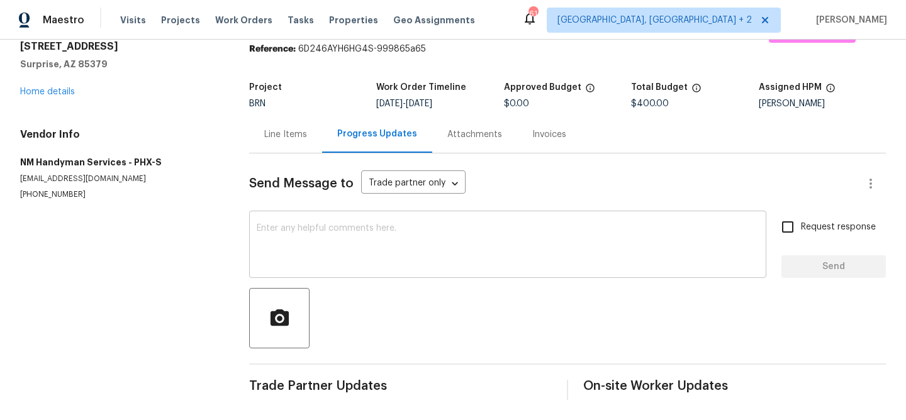
paste textarea "Hi, I'm Ananthi from Opendoor. Just wanted to check if you received the WO for …"
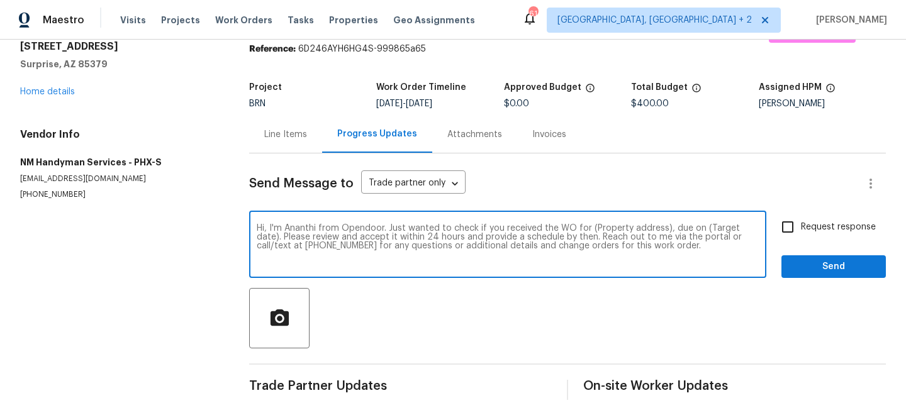
drag, startPoint x: 663, startPoint y: 228, endPoint x: 594, endPoint y: 225, distance: 69.3
click at [594, 225] on textarea "Hi, I'm Ananthi from Opendoor. Just wanted to check if you received the WO for …" at bounding box center [508, 246] width 502 height 44
paste textarea "[STREET_ADDRESS]"
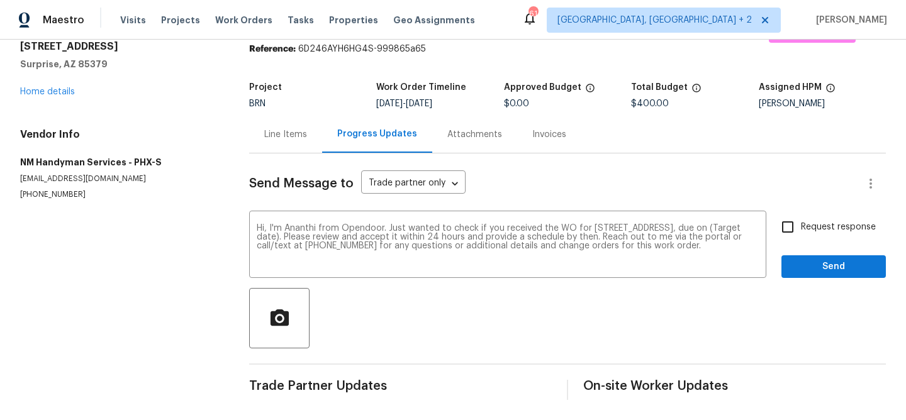
drag, startPoint x: 425, startPoint y: 102, endPoint x: 486, endPoint y: 103, distance: 61.0
click at [486, 103] on div "[DATE] - [DATE]" at bounding box center [439, 103] width 127 height 9
copy span "[DATE]"
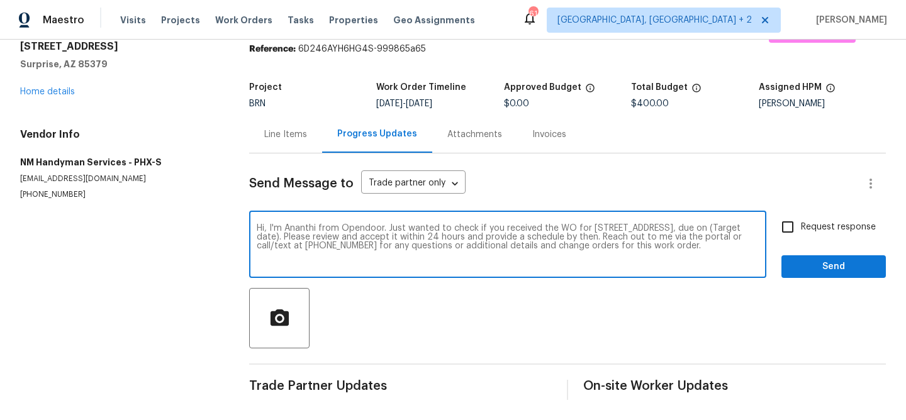
drag, startPoint x: 341, startPoint y: 237, endPoint x: 294, endPoint y: 237, distance: 46.6
click at [294, 237] on textarea "Hi, I'm Ananthi from Opendoor. Just wanted to check if you received the WO for …" at bounding box center [508, 246] width 502 height 44
paste textarea "[DATE]"
type textarea "Hi, I'm Ananthi from Opendoor. Just wanted to check if you received the WO for …"
click at [790, 232] on input "Request response" at bounding box center [788, 227] width 26 height 26
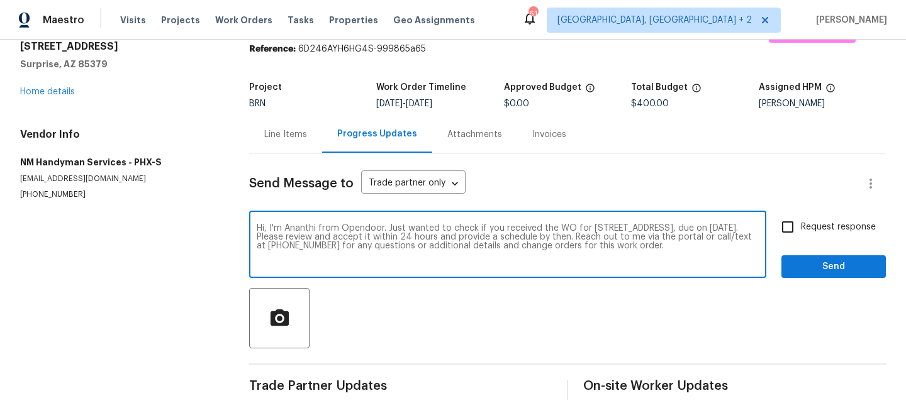
checkbox input "true"
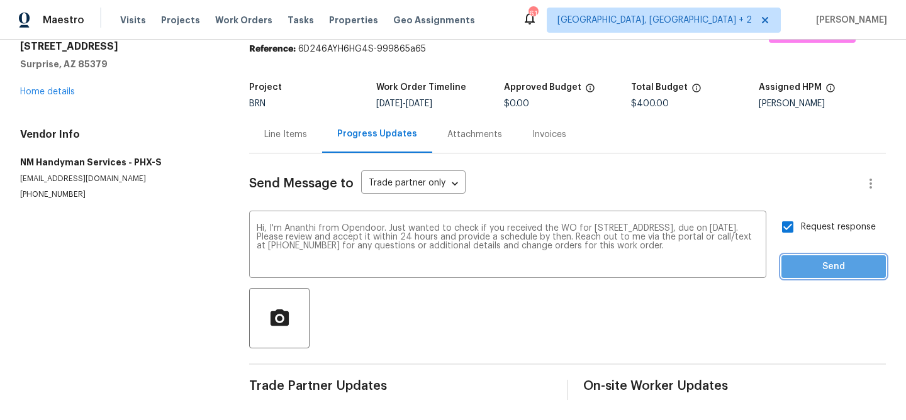
click at [797, 266] on span "Send" at bounding box center [834, 267] width 84 height 16
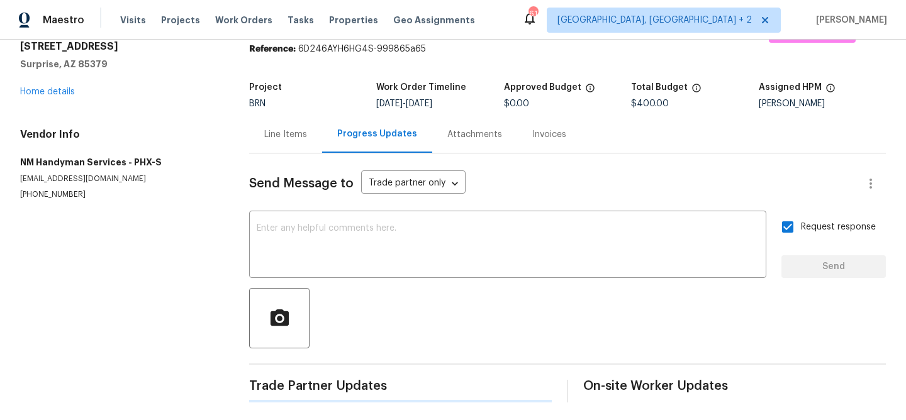
scroll to position [0, 0]
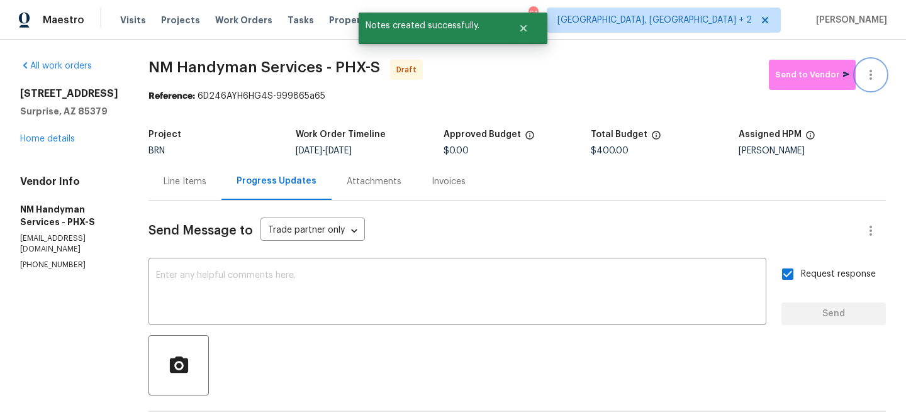
click at [873, 66] on button "button" at bounding box center [871, 75] width 30 height 30
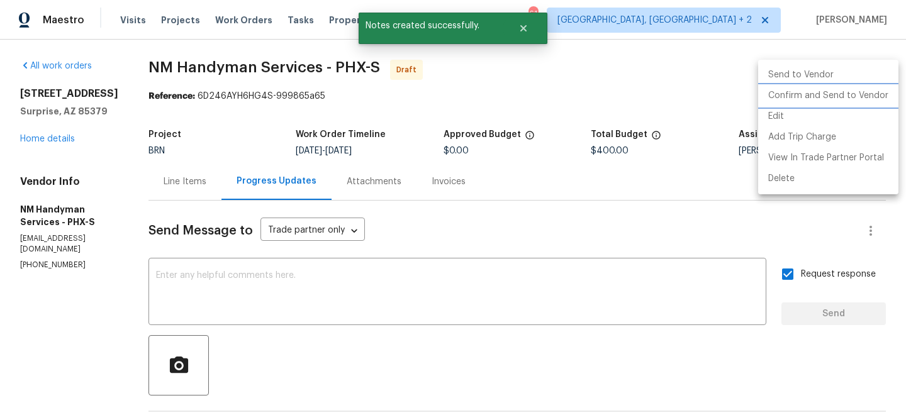
click at [812, 98] on li "Confirm and Send to Vendor" at bounding box center [828, 96] width 140 height 21
click at [238, 106] on div at bounding box center [453, 210] width 906 height 420
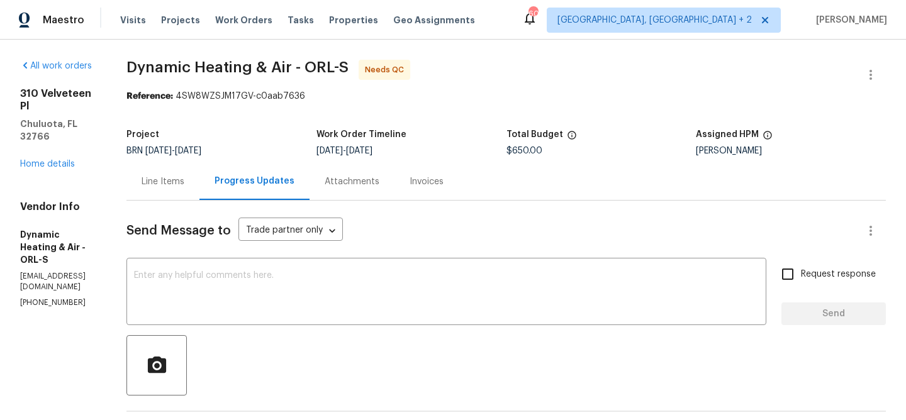
click at [199, 167] on div "Line Items" at bounding box center [162, 181] width 73 height 37
